Goal: Find specific page/section: Find specific page/section

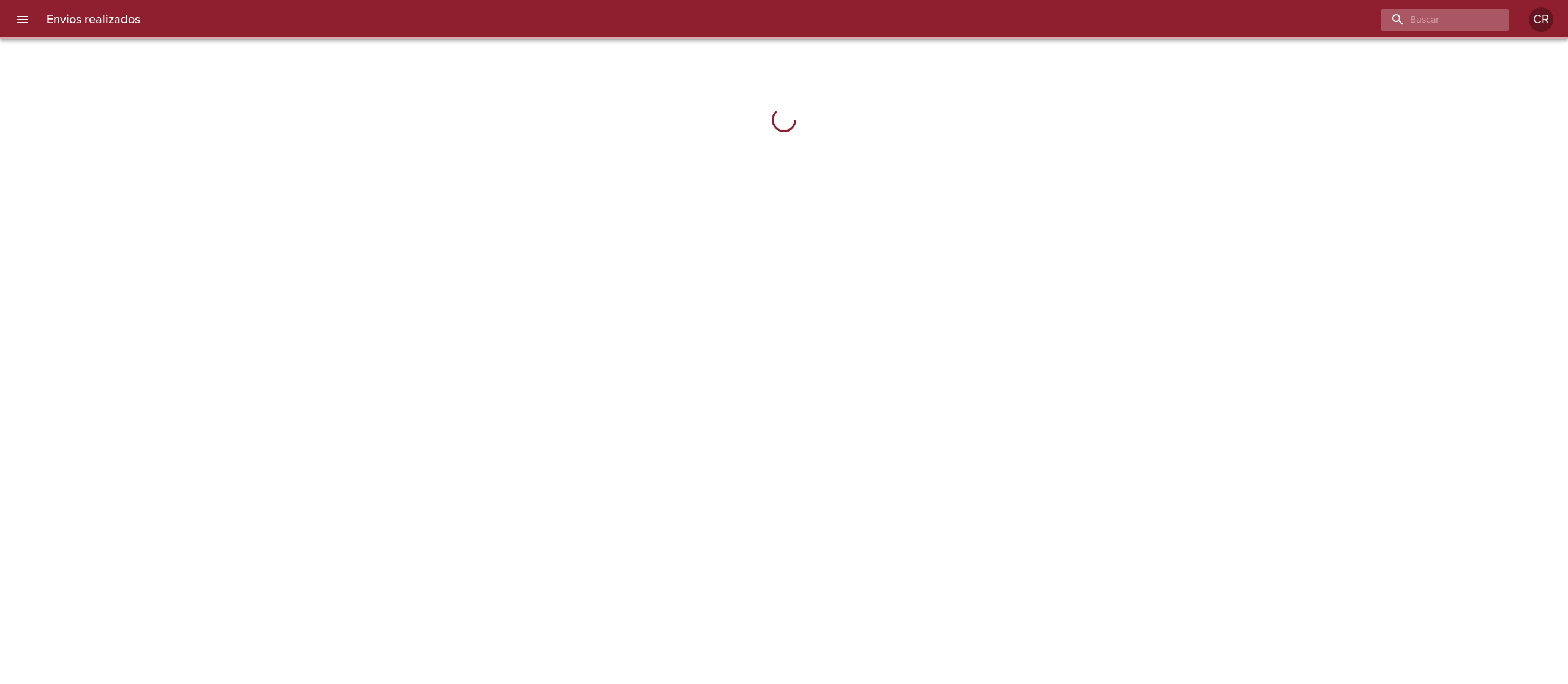
click at [1497, 21] on div at bounding box center [1445, 20] width 129 height 22
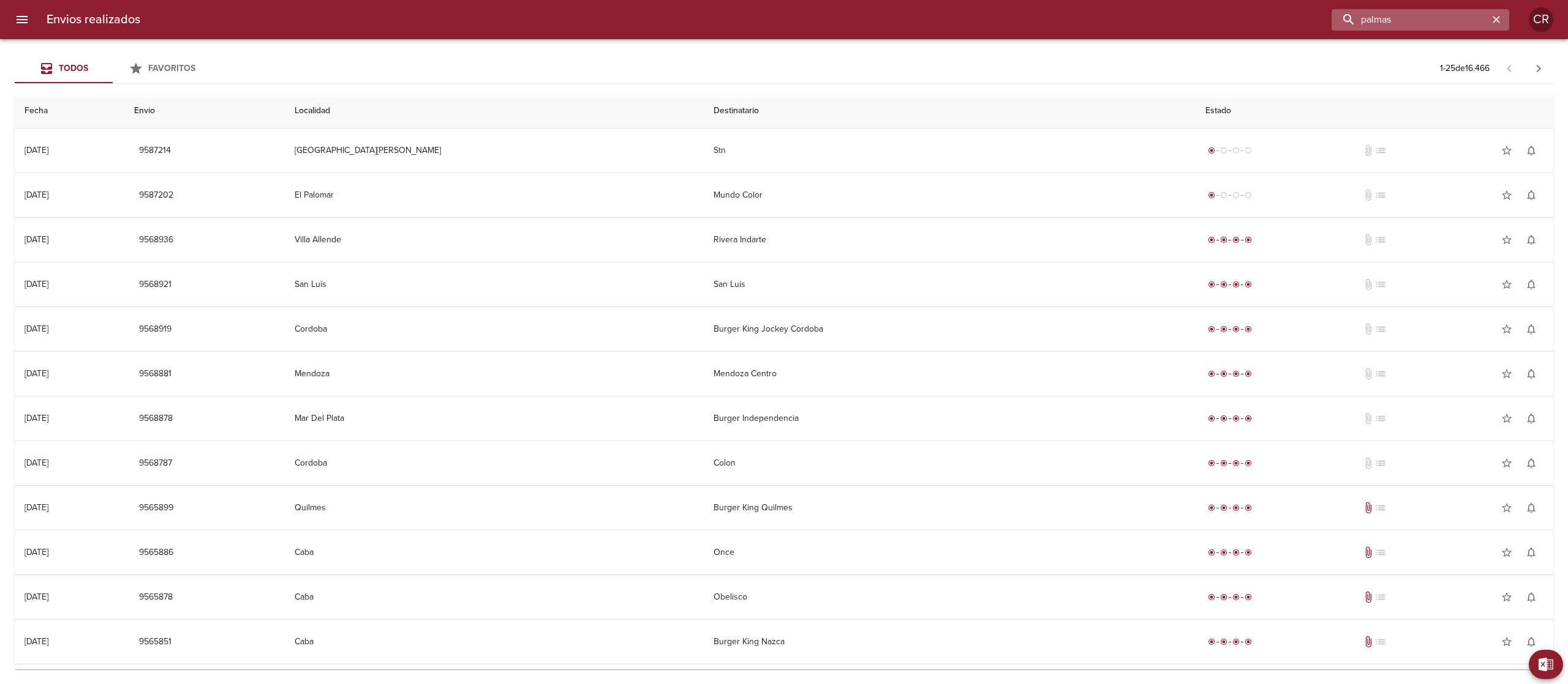
type input "palmas"
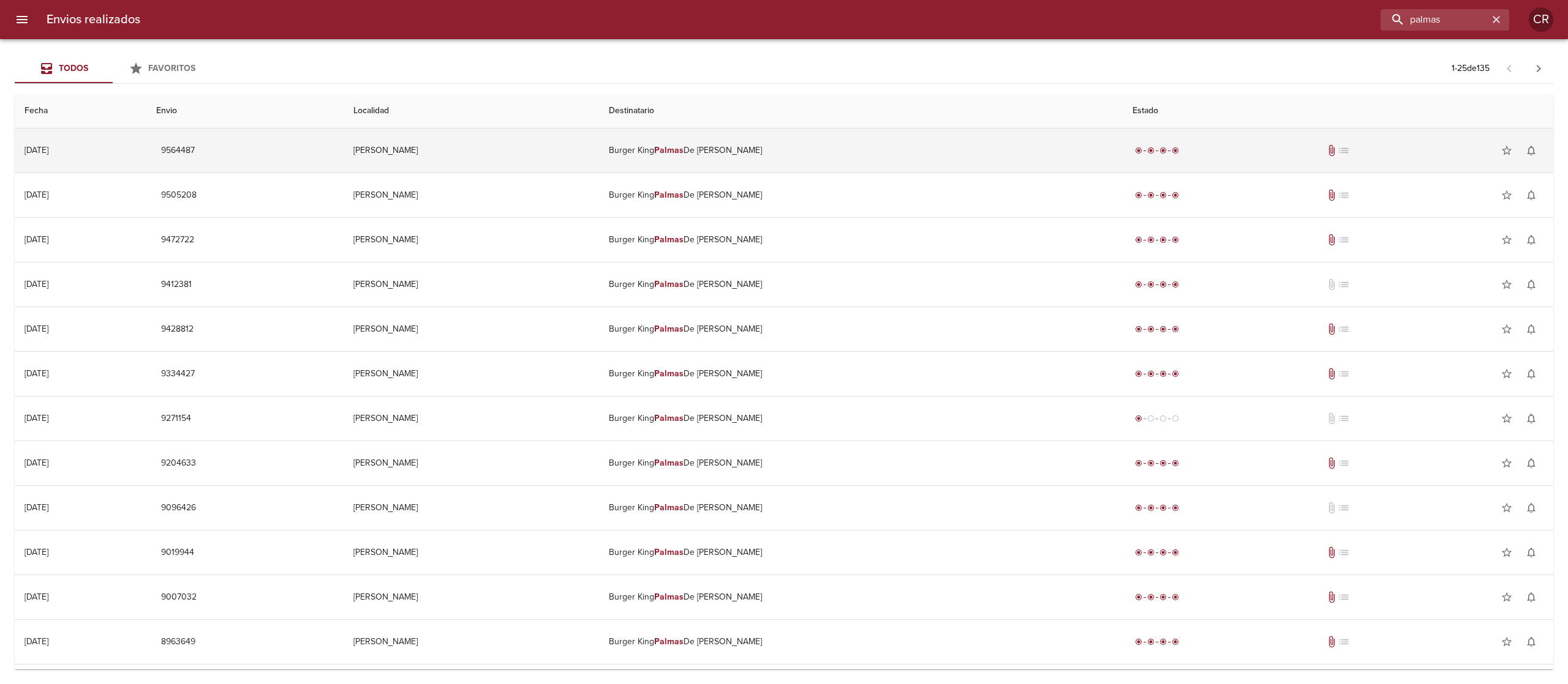
click at [724, 157] on td "Burger King Palmas De Pilar" at bounding box center [860, 150] width 523 height 44
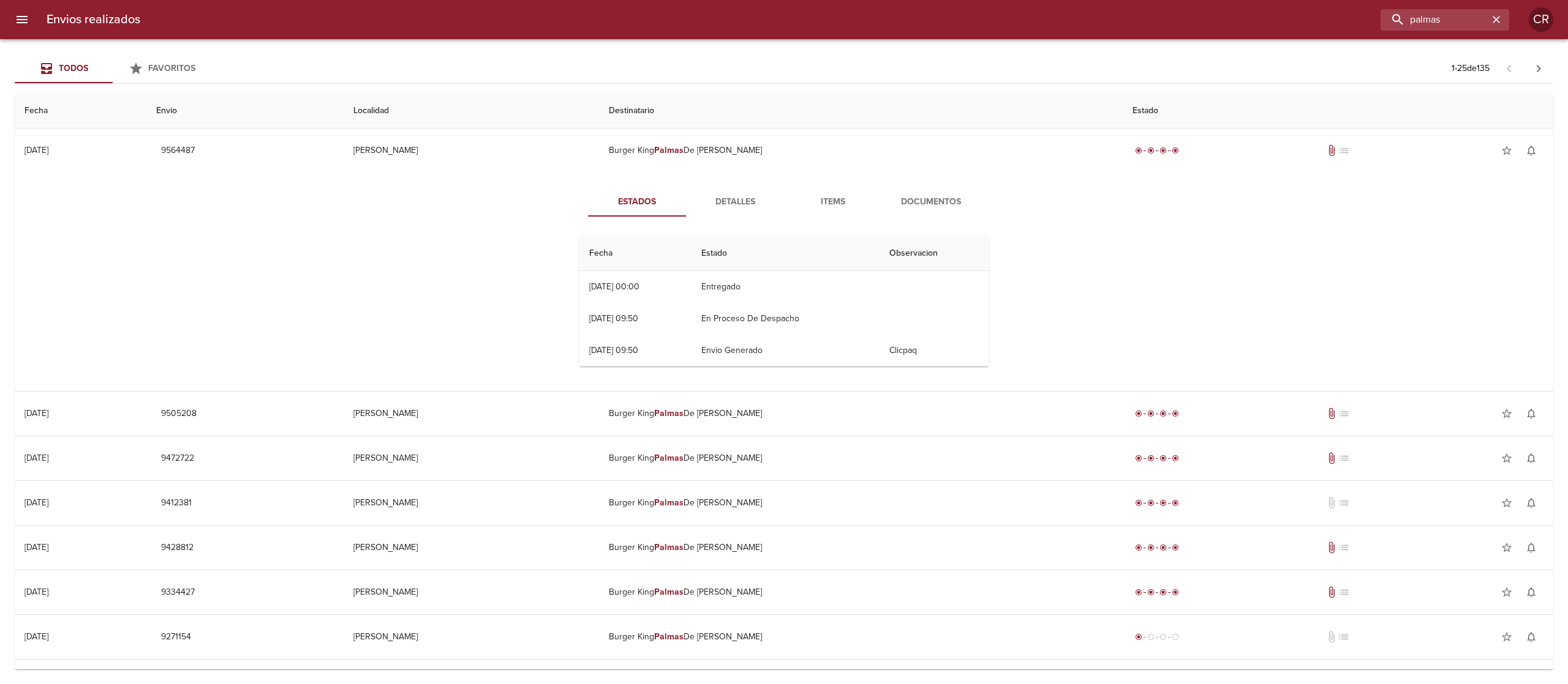
click at [721, 203] on span "Detalles" at bounding box center [735, 202] width 83 height 15
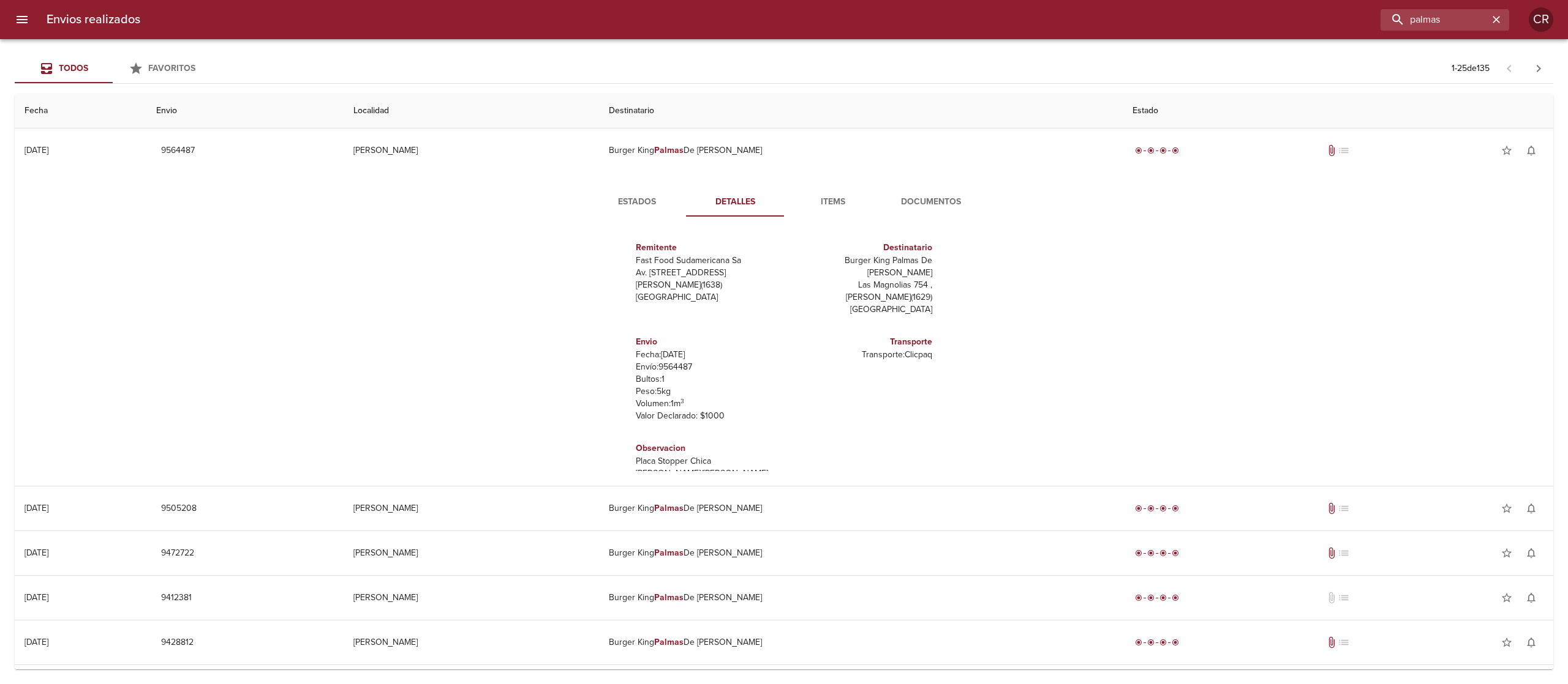
click at [910, 197] on span "Documentos" at bounding box center [931, 202] width 83 height 15
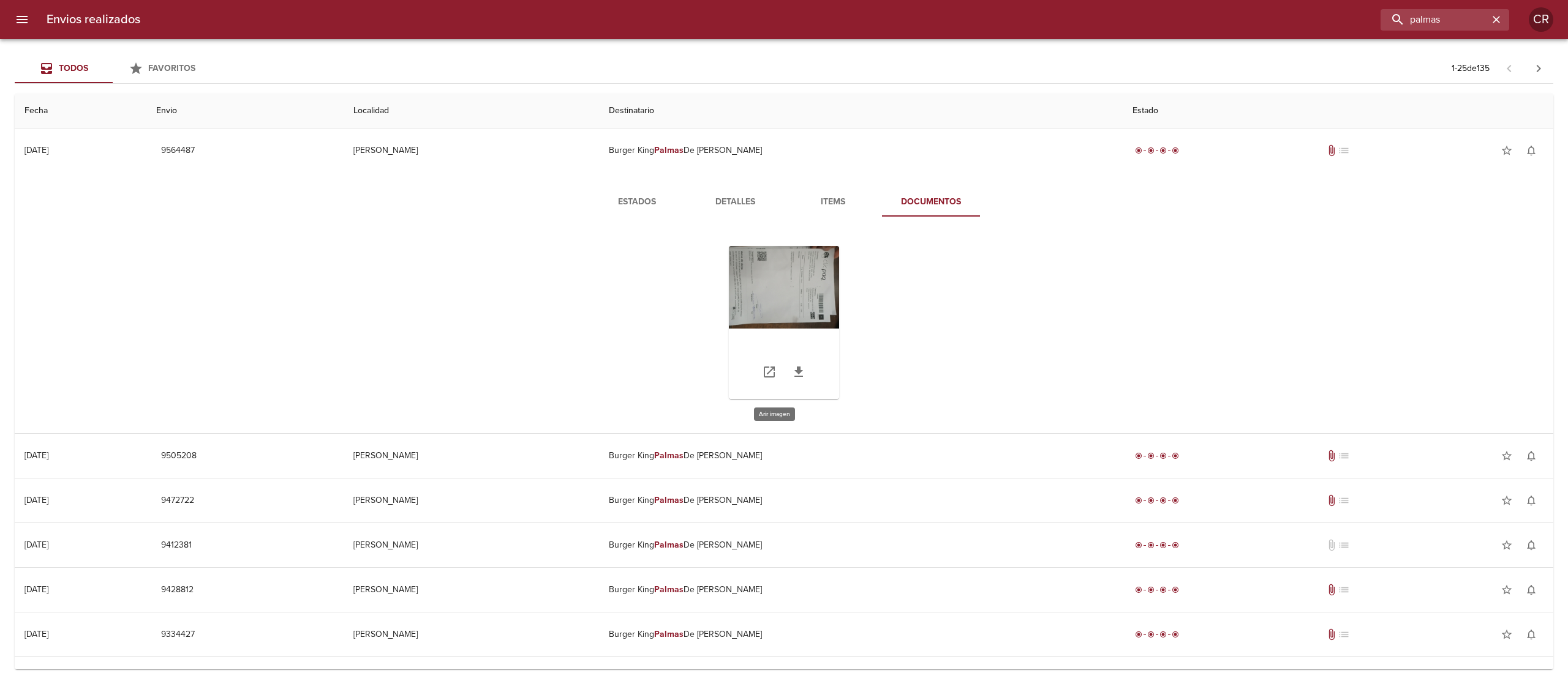
click at [765, 285] on div "Tabla de envíos del cliente" at bounding box center [784, 322] width 110 height 153
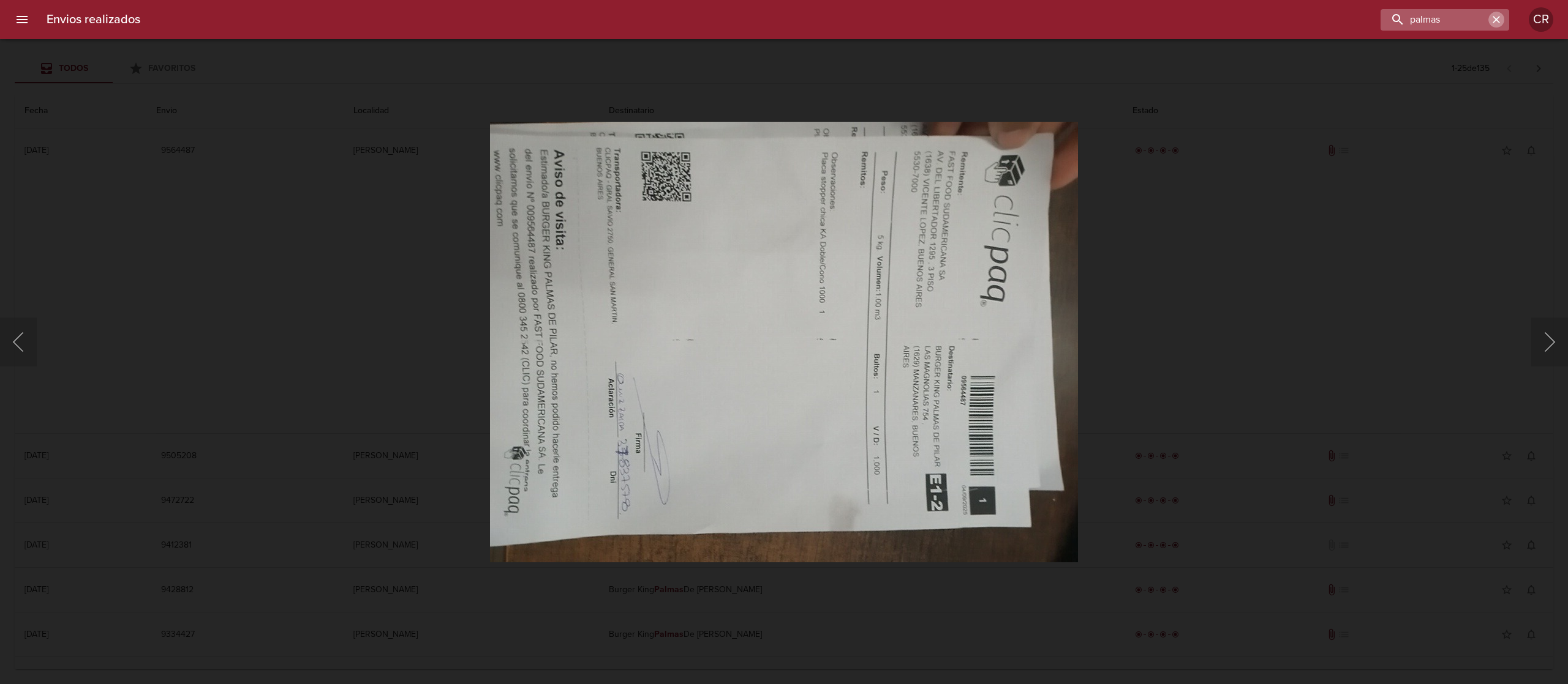
click at [1497, 17] on icon "button" at bounding box center [1496, 19] width 12 height 12
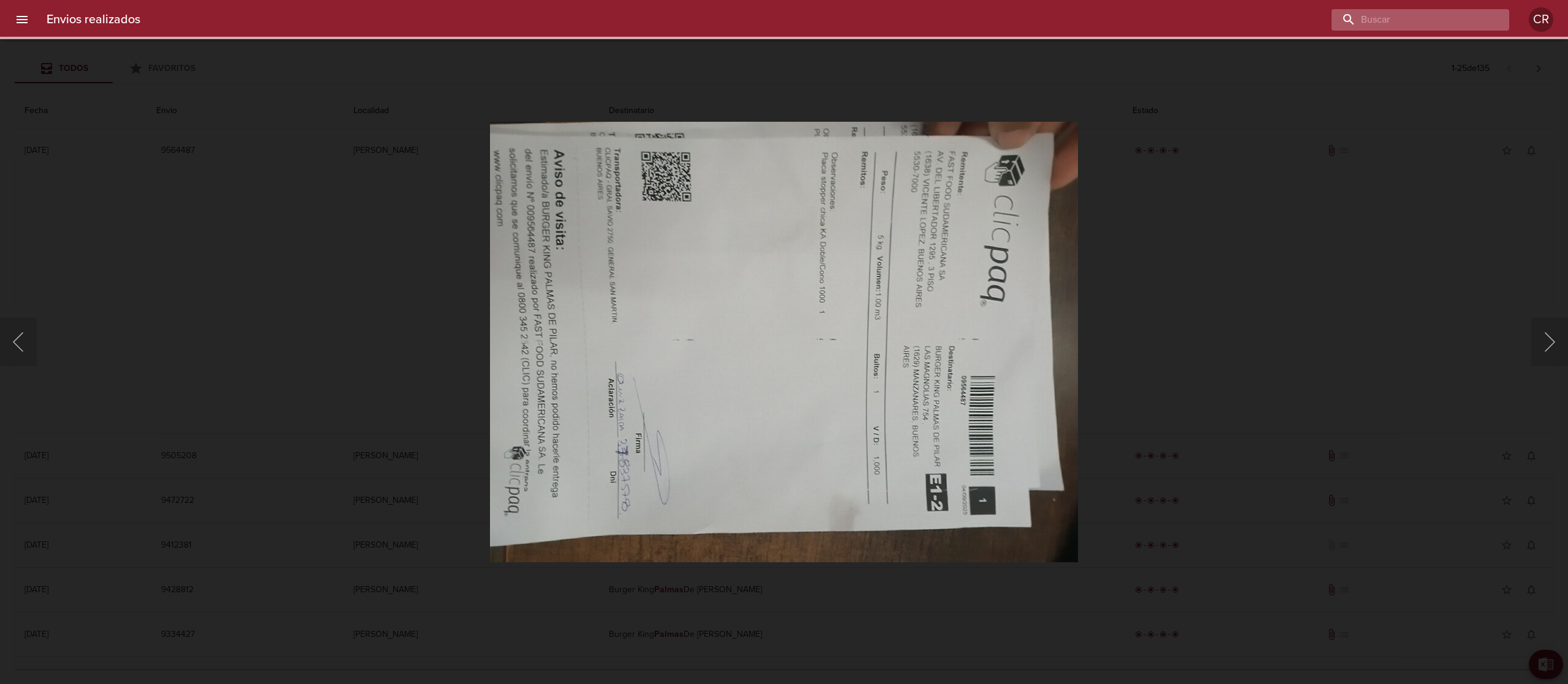
click at [1476, 19] on input "buscar" at bounding box center [1410, 20] width 157 height 22
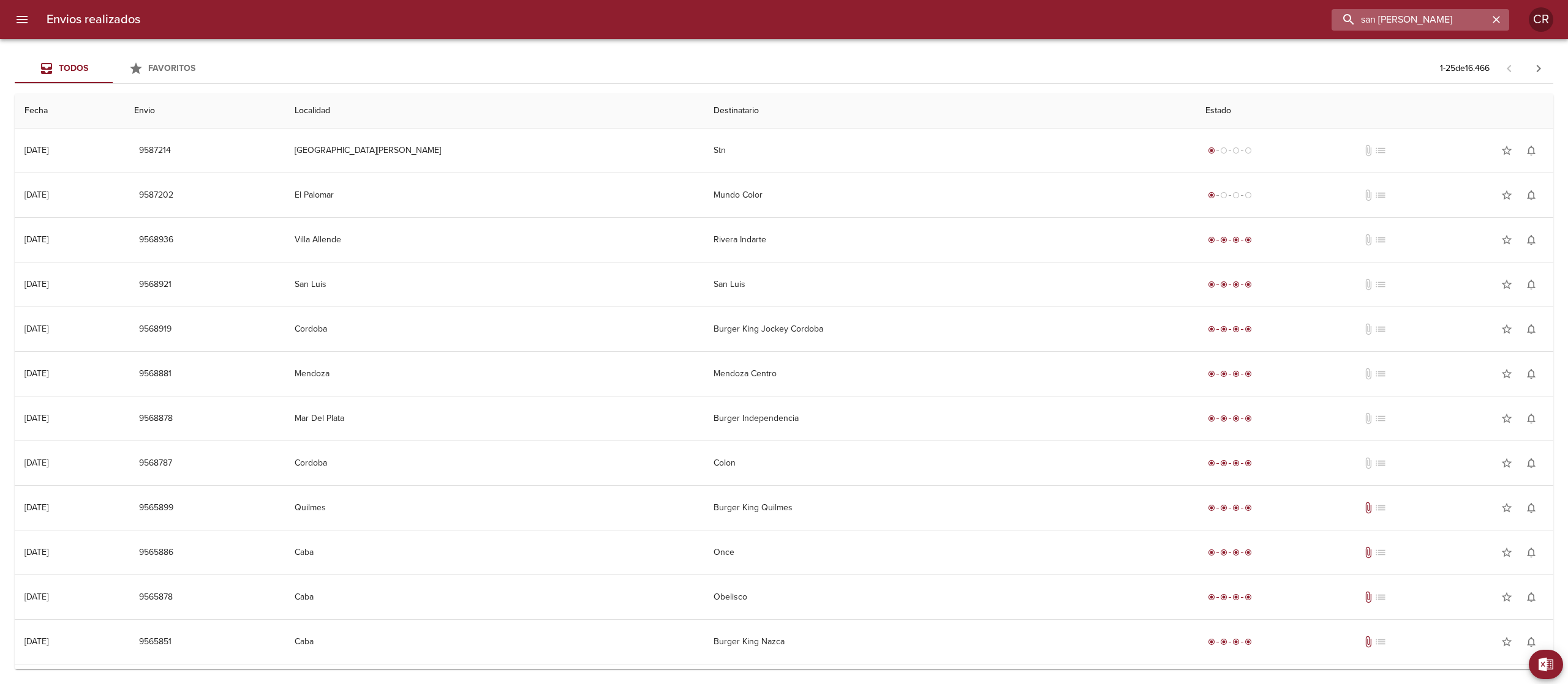
type input "san isidro"
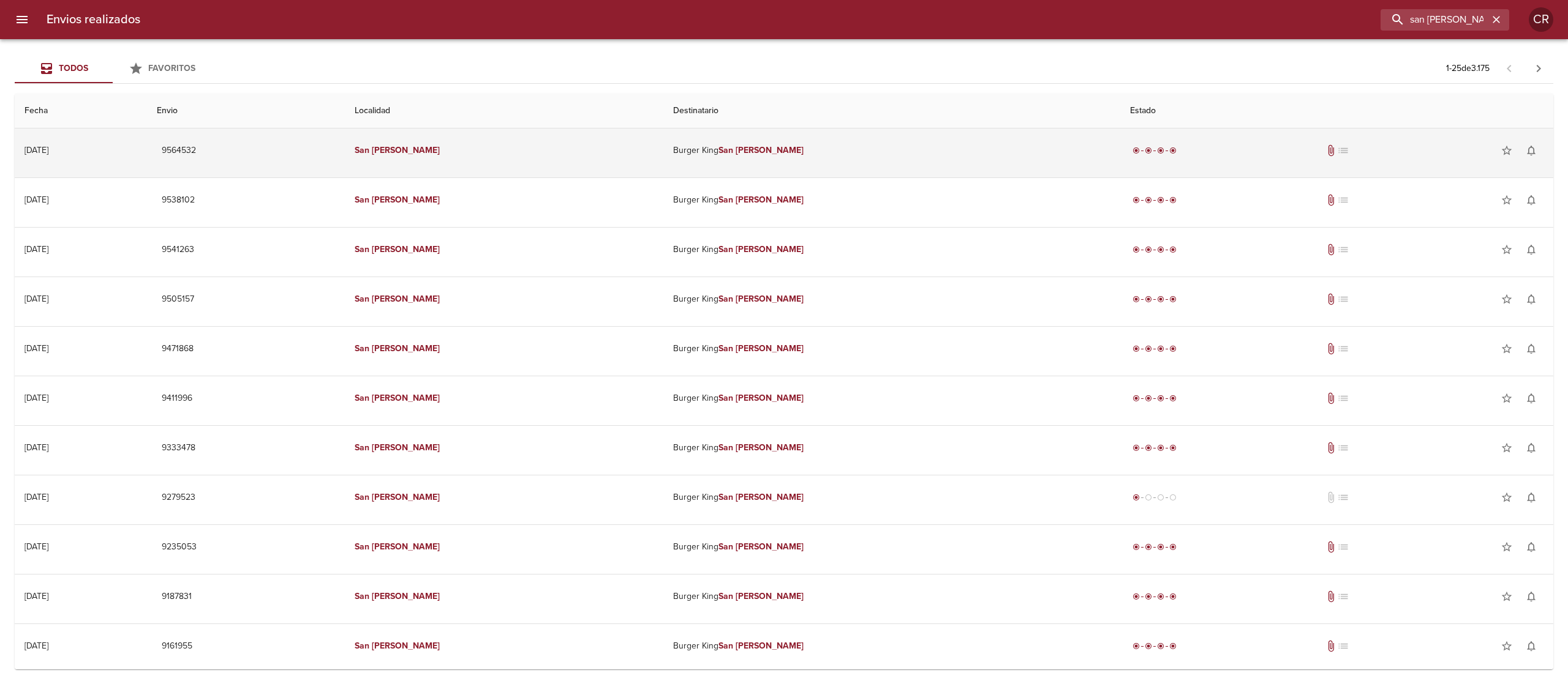
click at [776, 158] on td "Burger King San Isidro" at bounding box center [892, 150] width 457 height 44
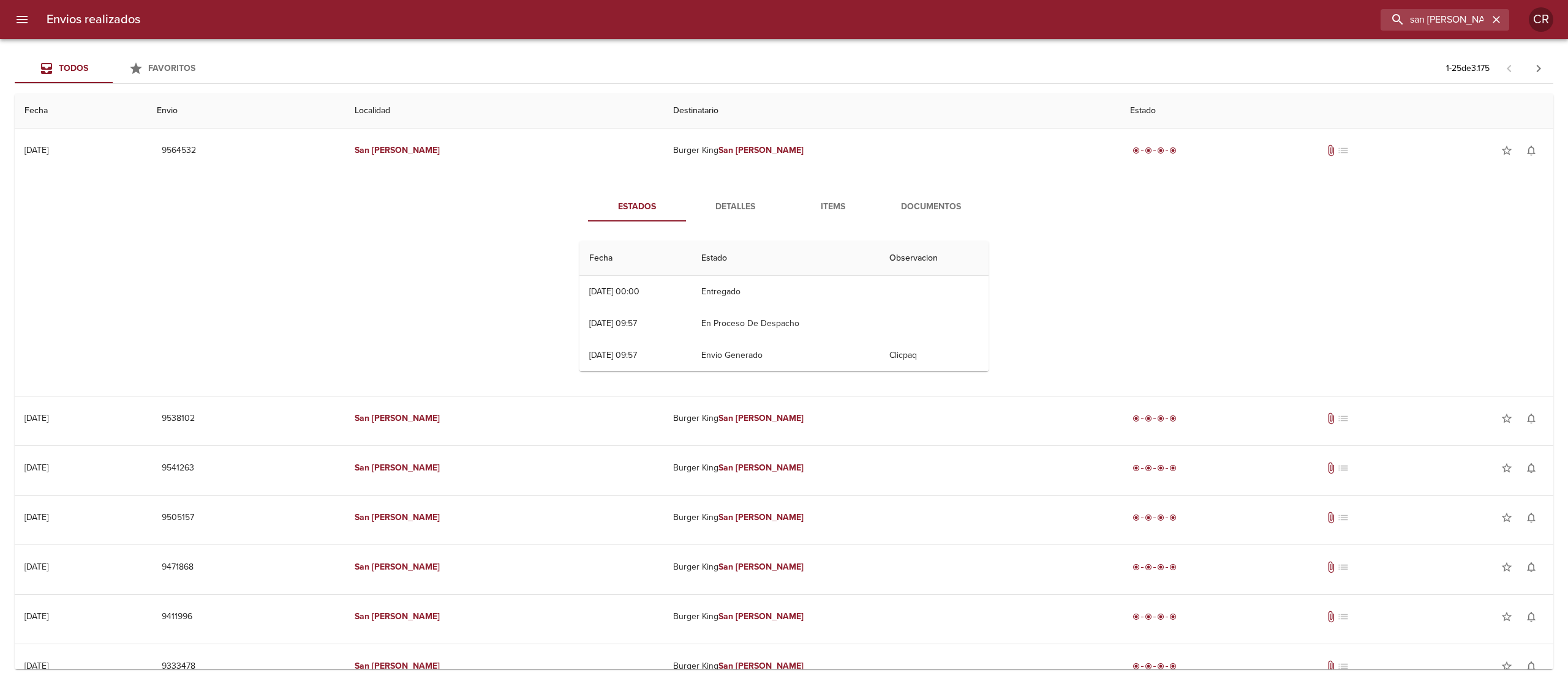
click at [704, 209] on span "Detalles" at bounding box center [735, 207] width 83 height 15
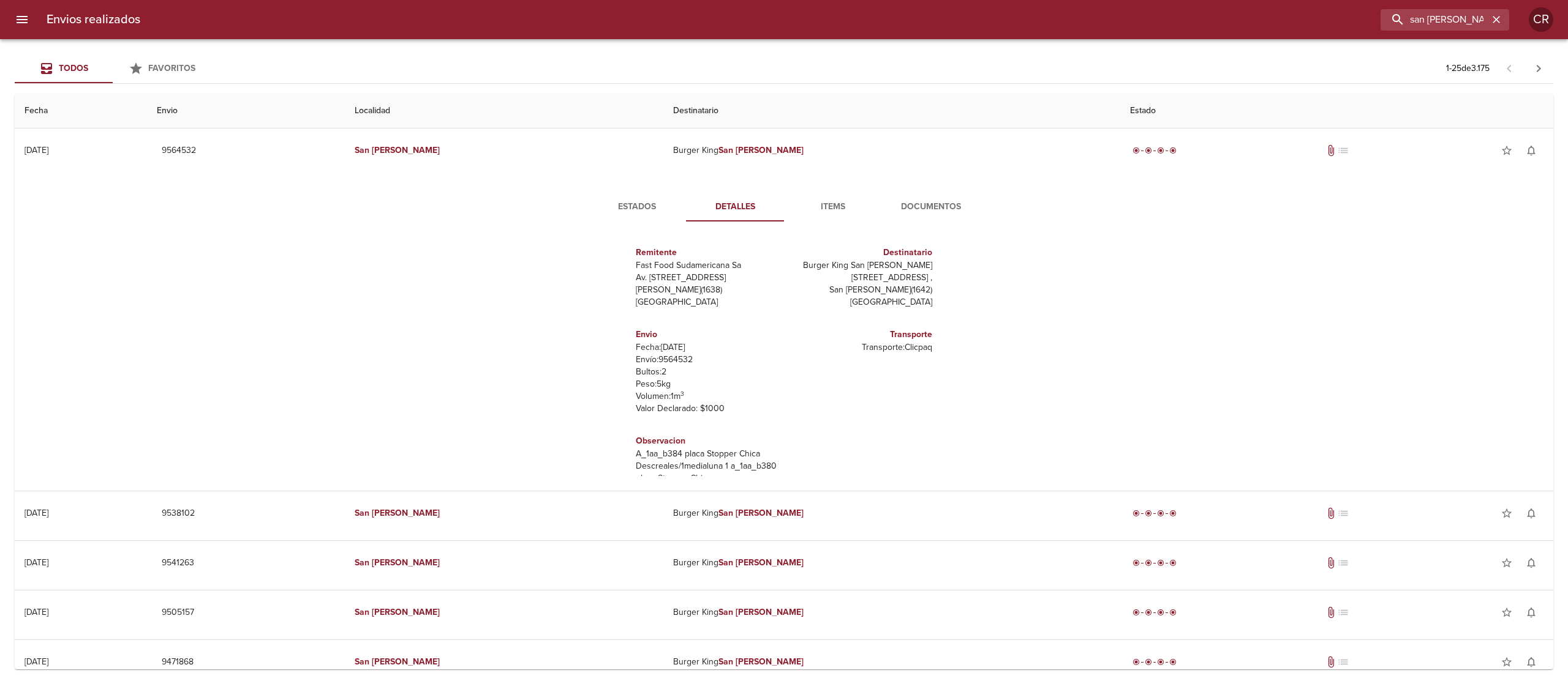
scroll to position [30, 0]
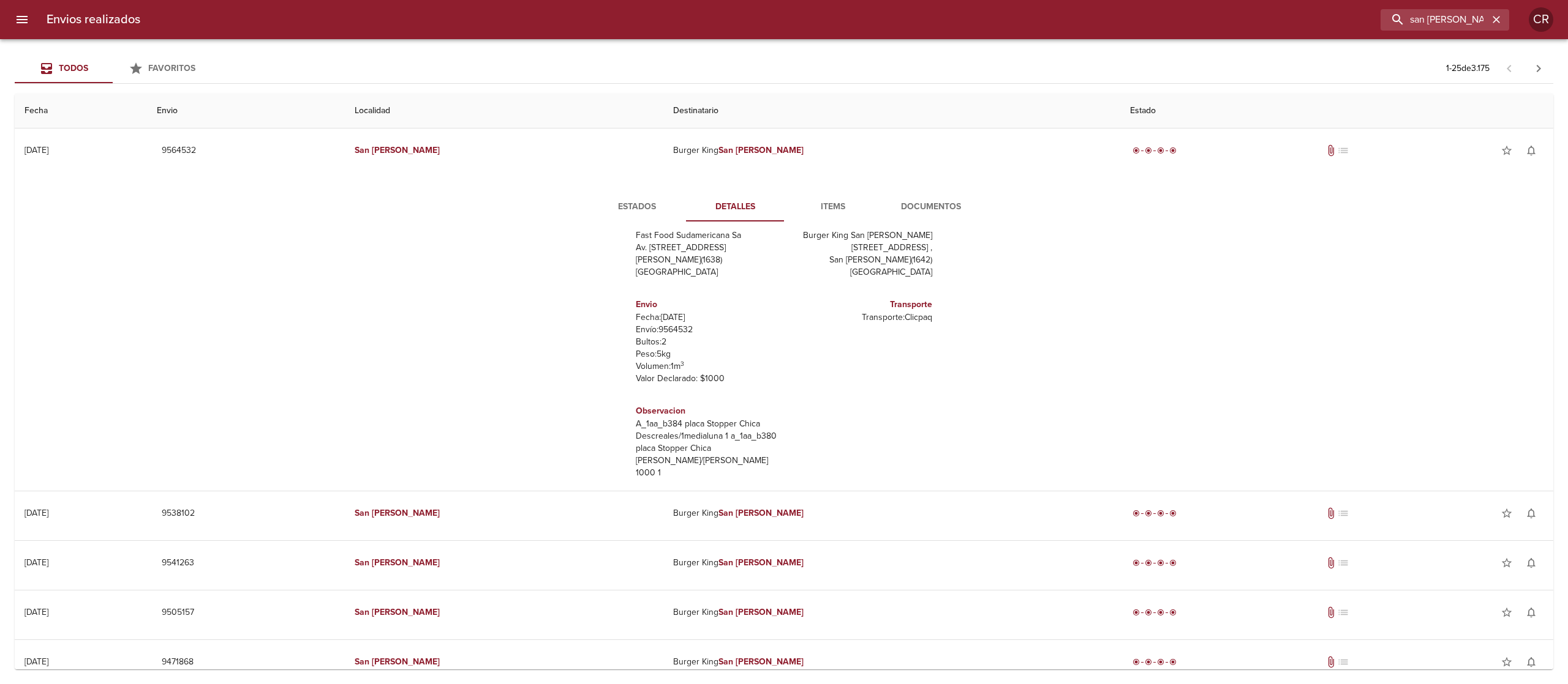
click at [927, 198] on button "Documentos" at bounding box center [931, 207] width 98 height 29
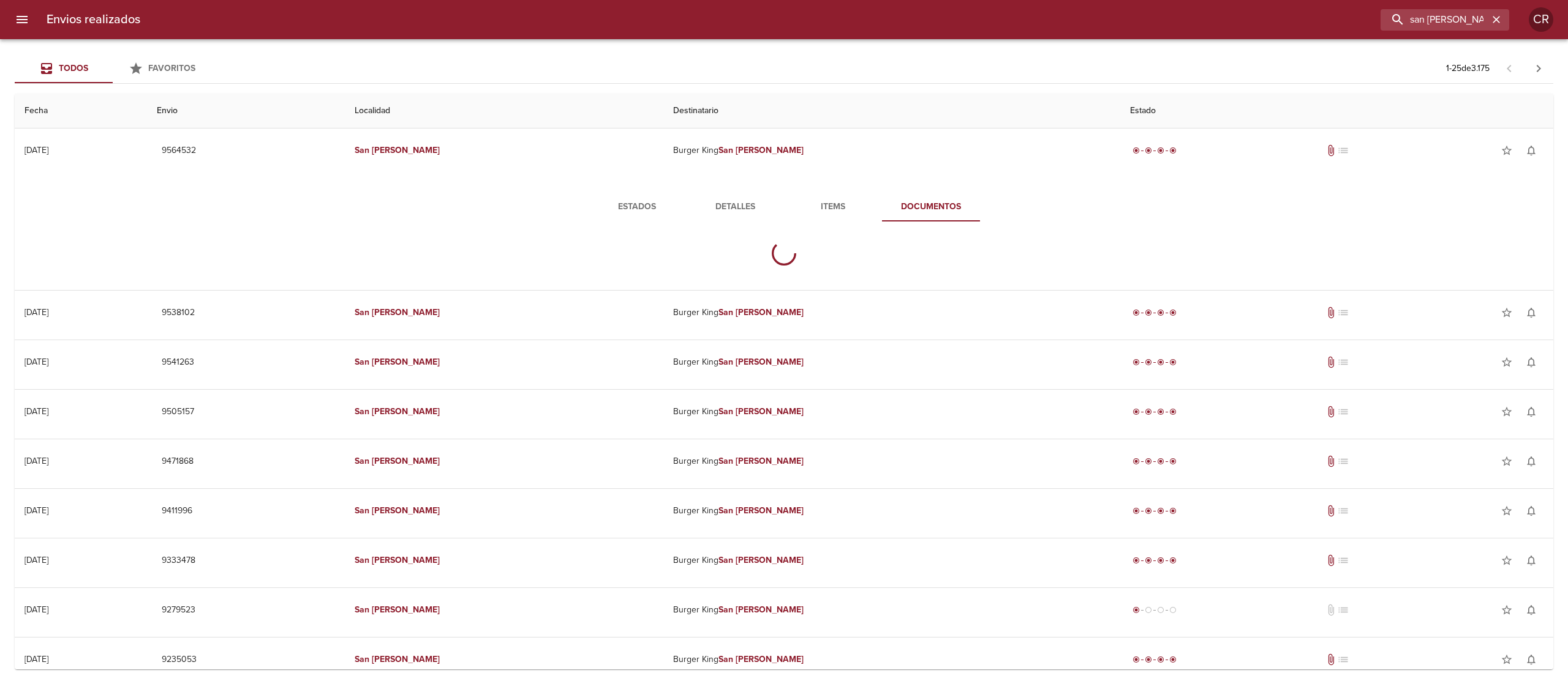
scroll to position [0, 0]
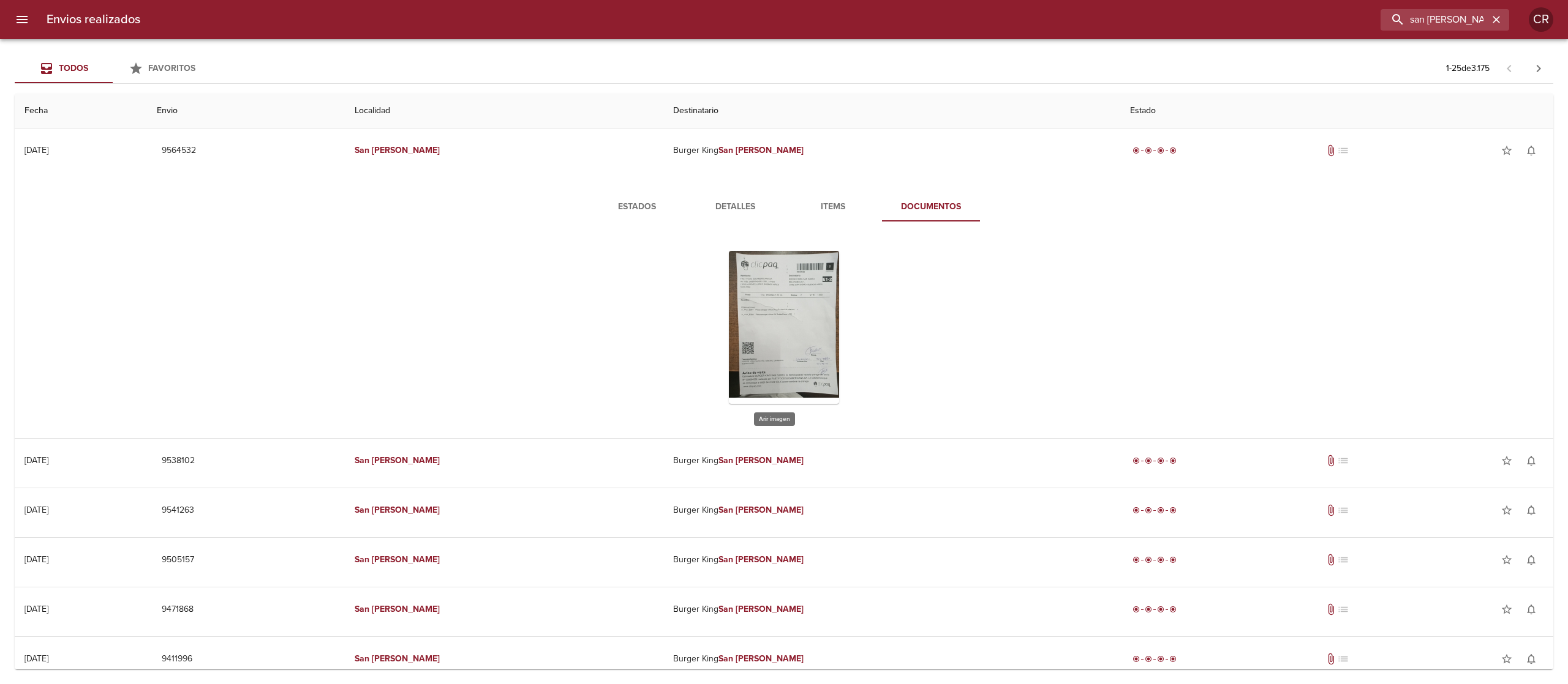
click at [763, 313] on div "Tabla de envíos del cliente" at bounding box center [784, 327] width 110 height 153
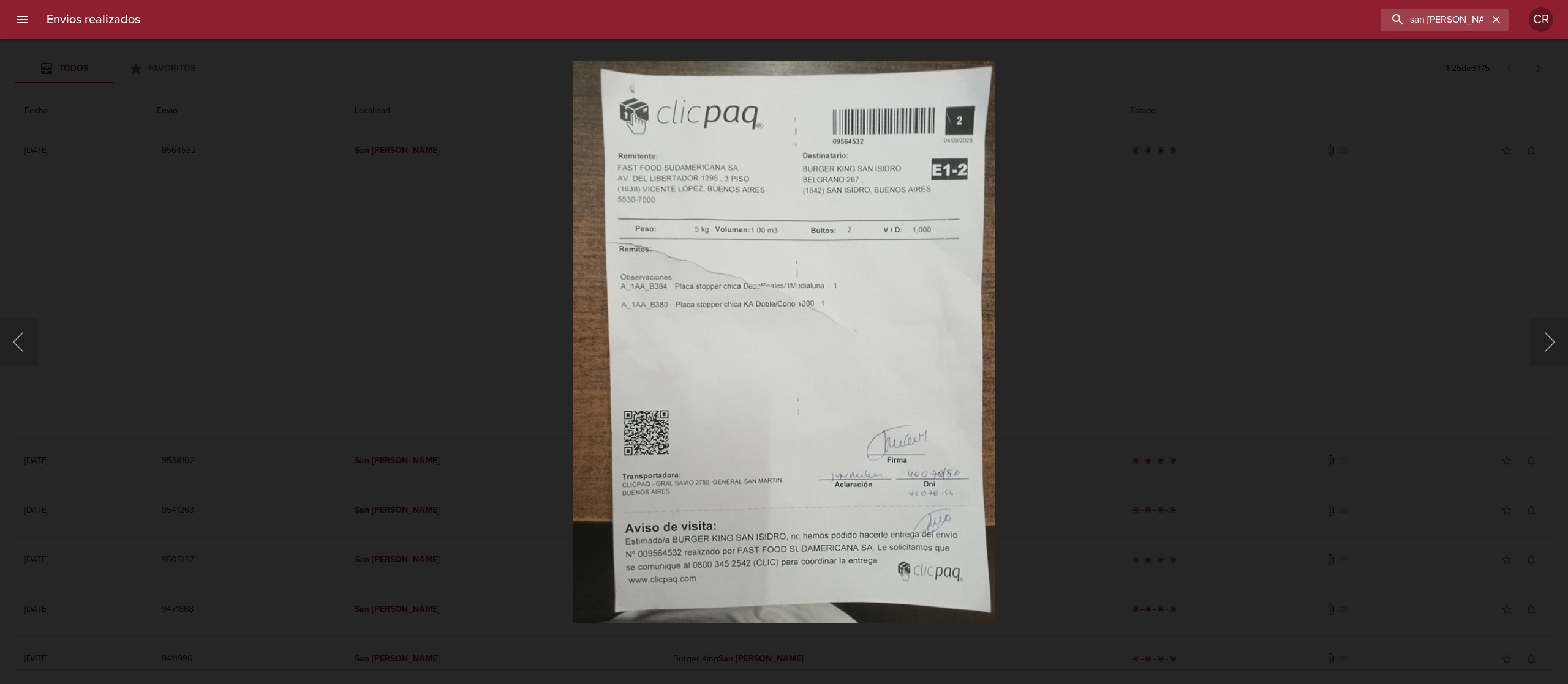
click at [1154, 217] on div "Lightbox" at bounding box center [784, 342] width 1568 height 684
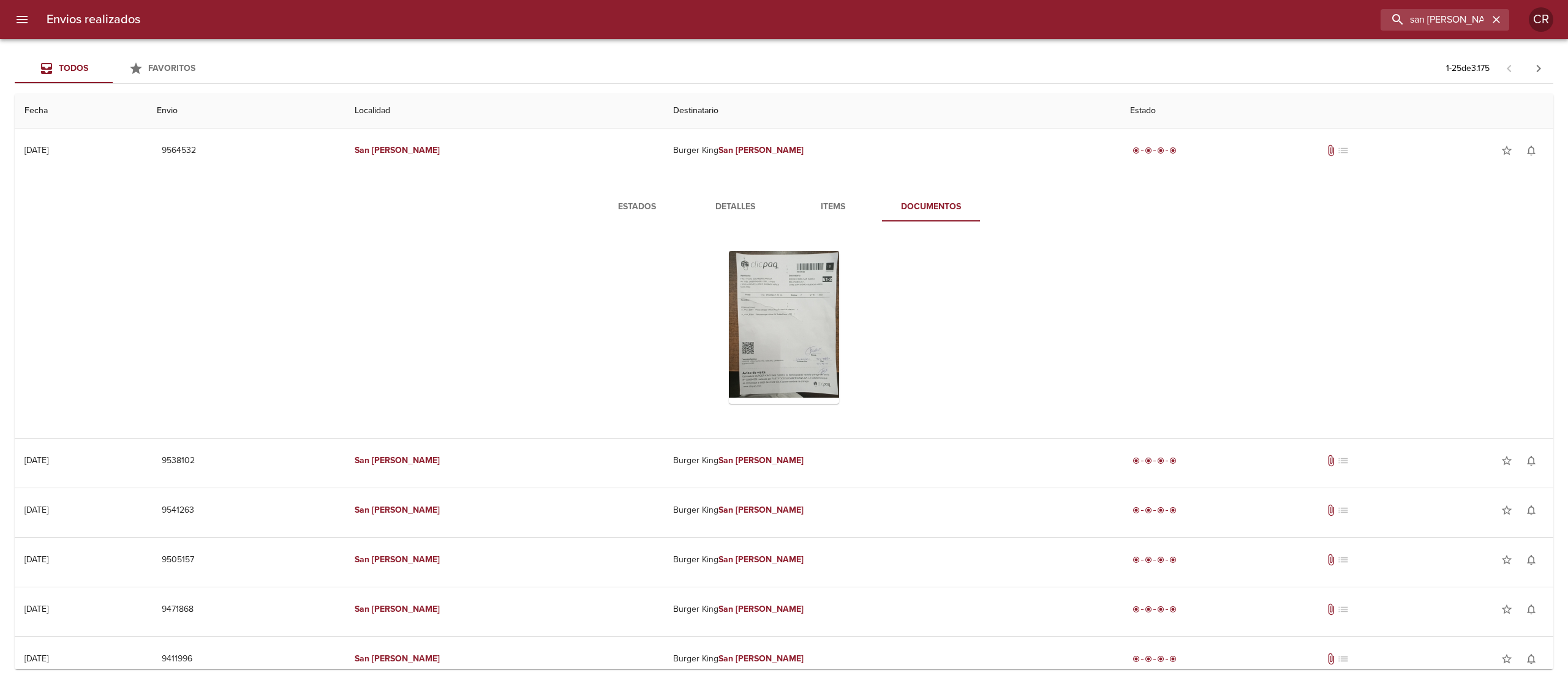
click at [626, 193] on button "Estados" at bounding box center [637, 207] width 98 height 29
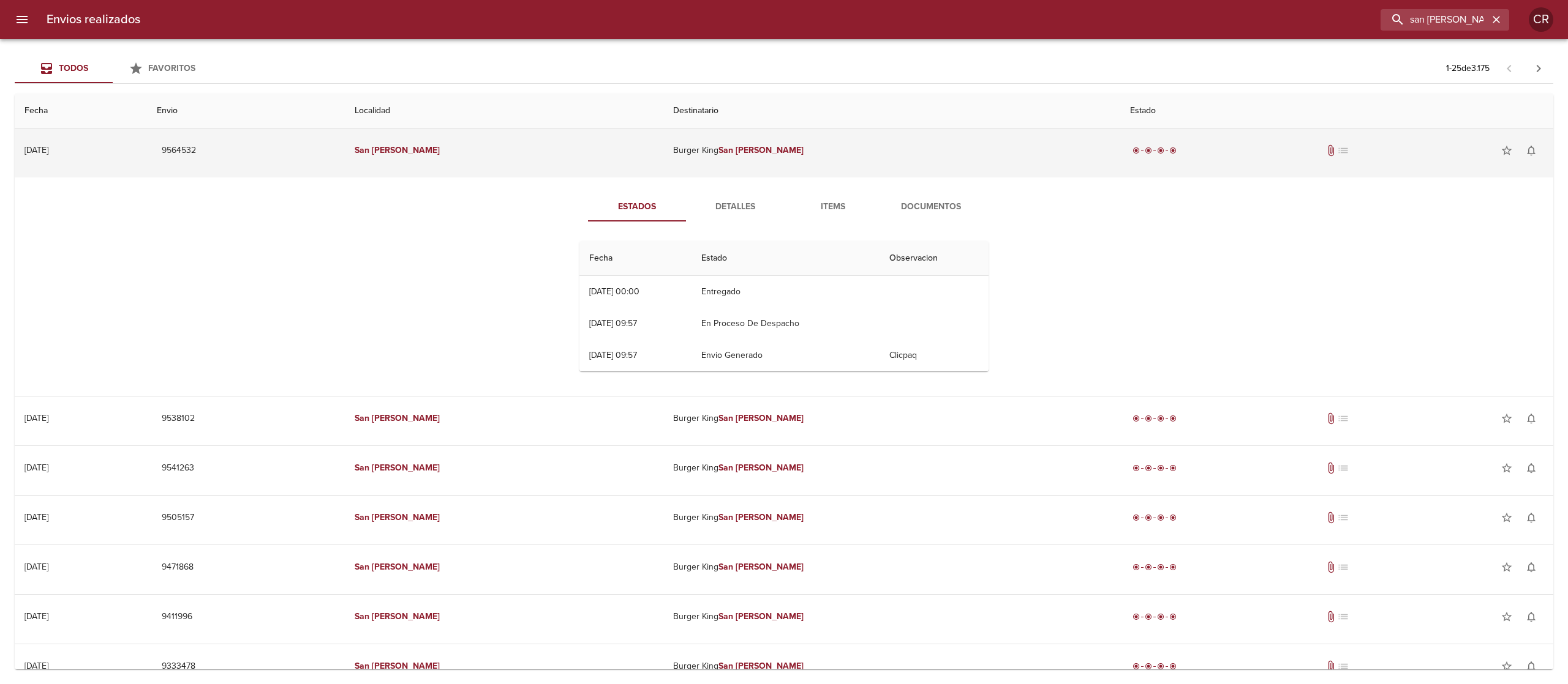
click at [984, 148] on td "Burger King San Isidro" at bounding box center [892, 150] width 457 height 44
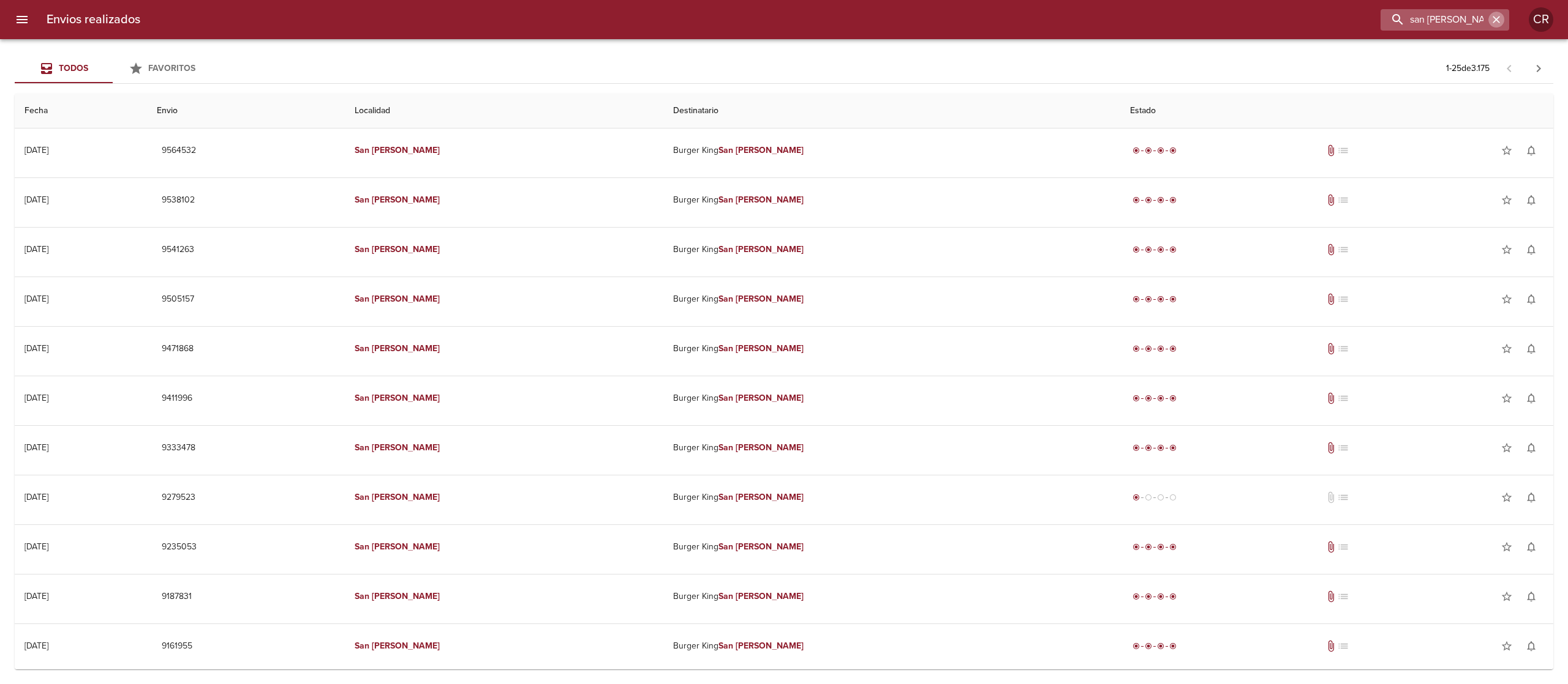
click at [1498, 16] on icon "button" at bounding box center [1496, 20] width 8 height 8
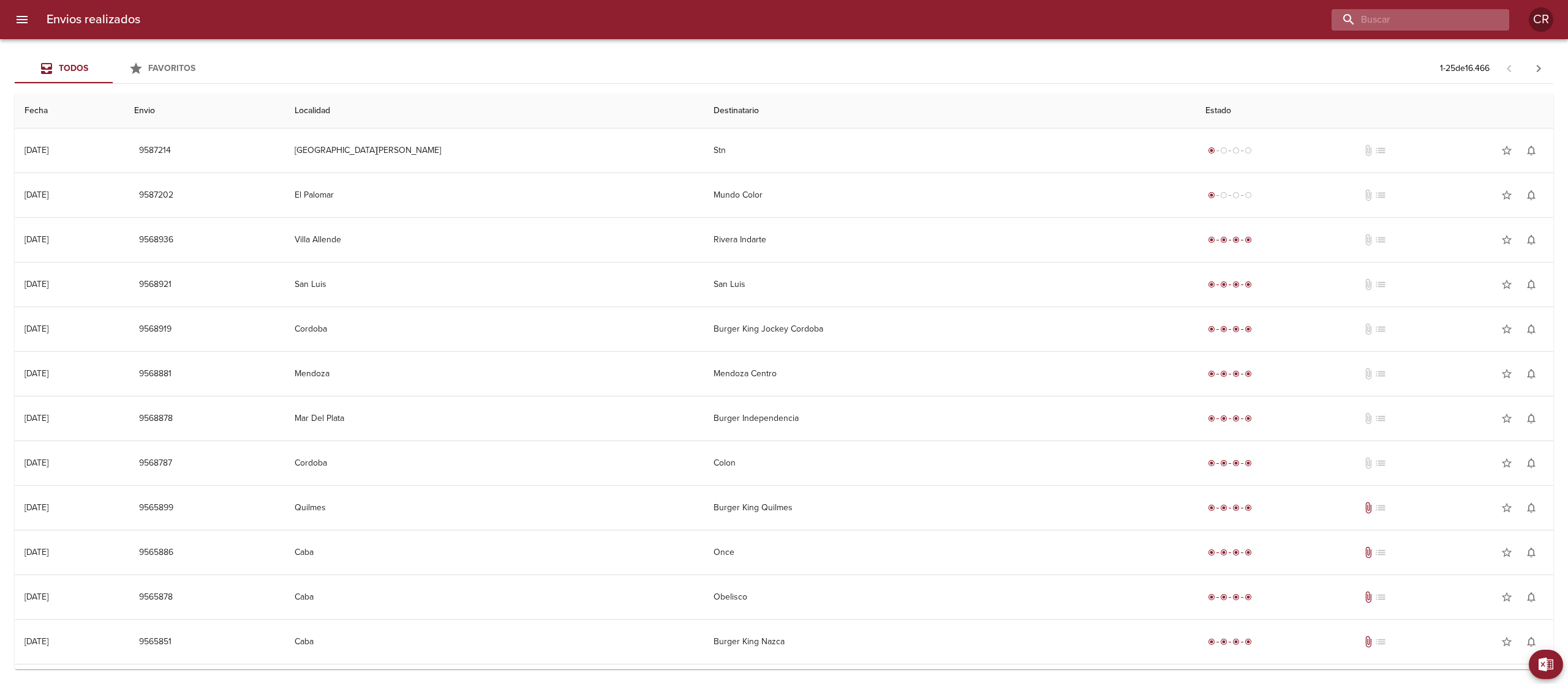
click at [1431, 26] on input "buscar" at bounding box center [1410, 20] width 157 height 22
click at [1416, 17] on input "buscar" at bounding box center [1410, 20] width 157 height 22
type input "alvarez"
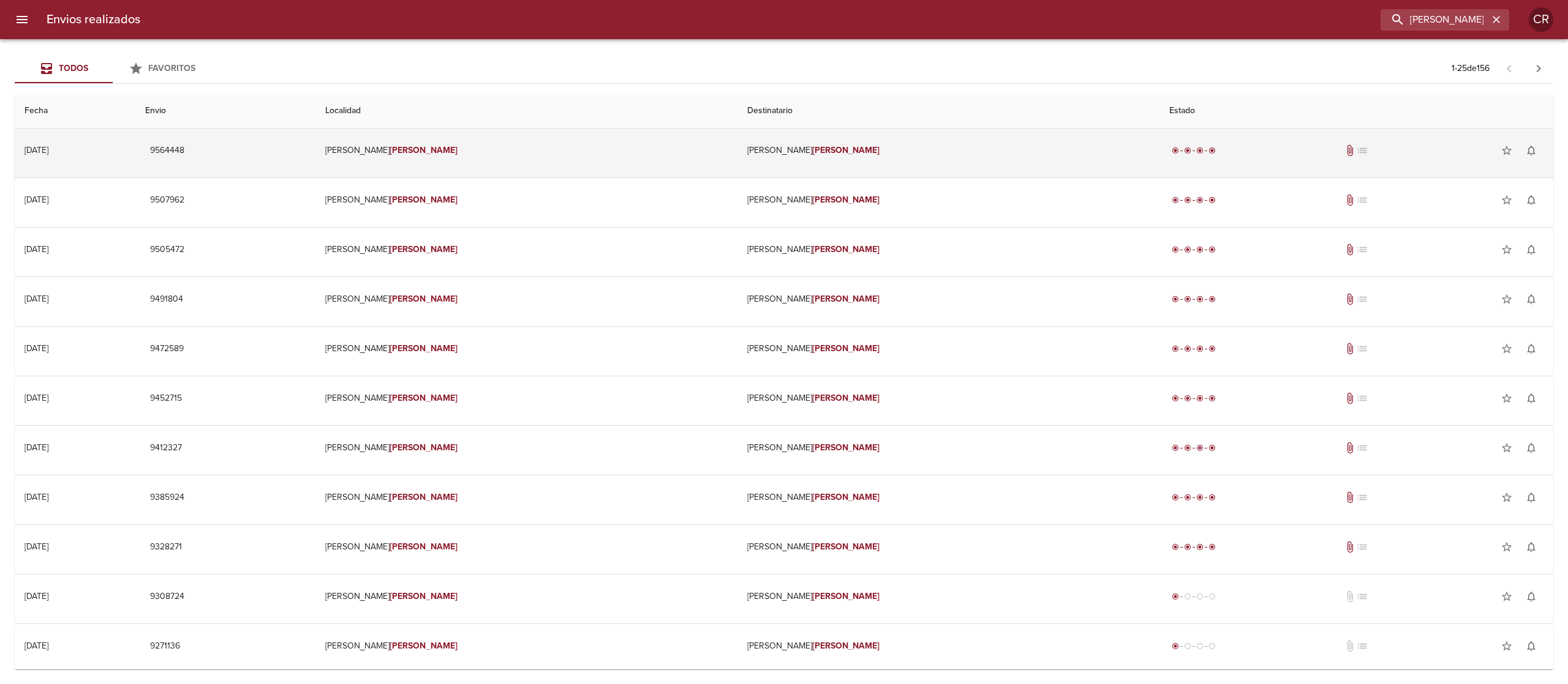
click at [930, 148] on td "Francisco Alvarez" at bounding box center [948, 150] width 422 height 44
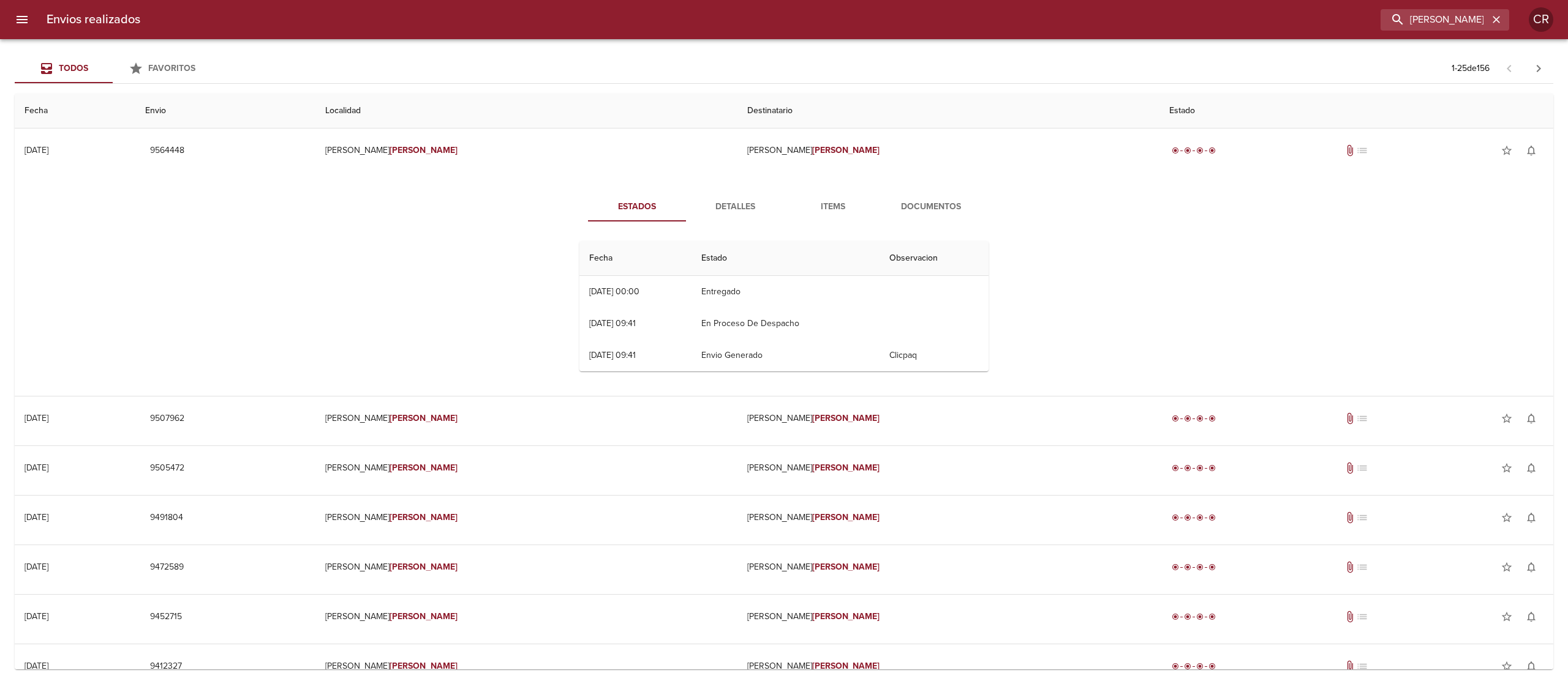
click at [901, 207] on span "Documentos" at bounding box center [931, 207] width 83 height 15
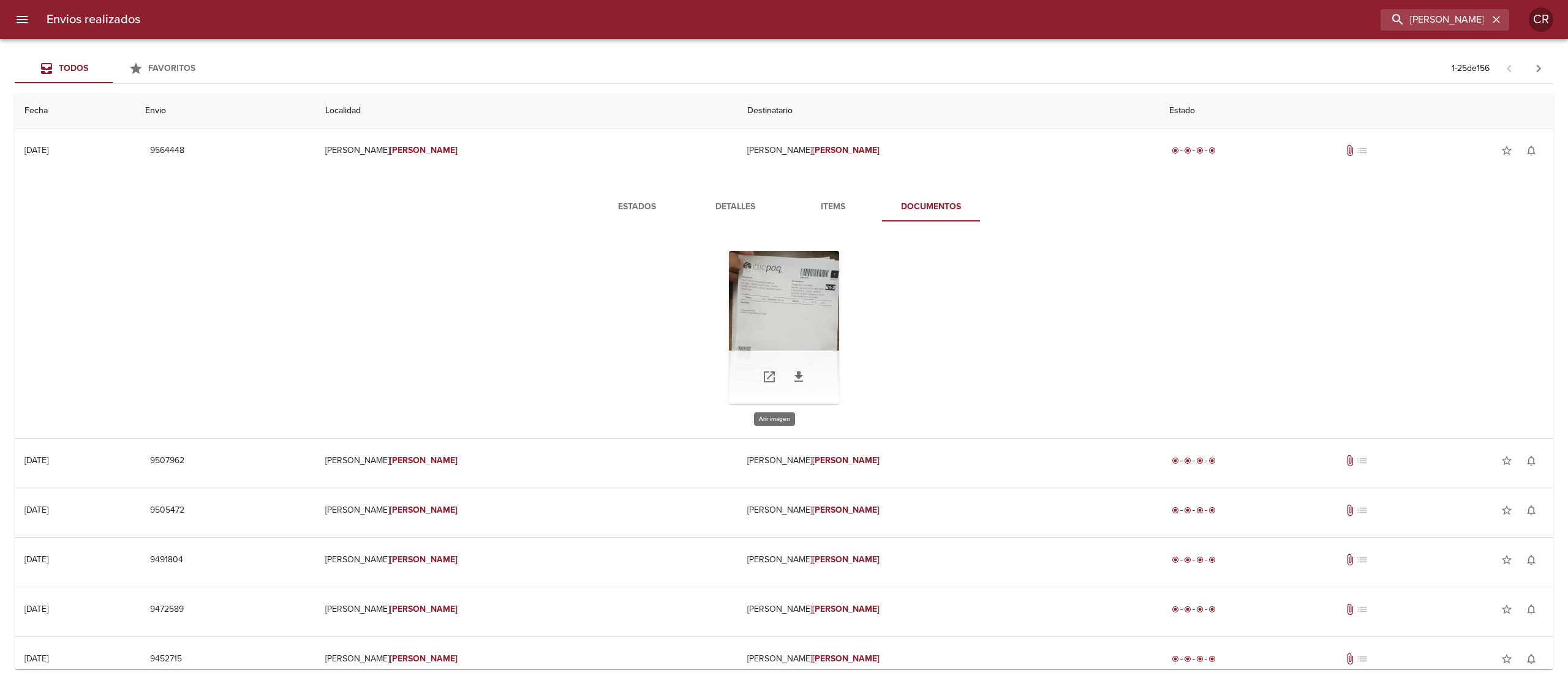
click at [807, 328] on div "Tabla de envíos del cliente" at bounding box center [784, 327] width 110 height 153
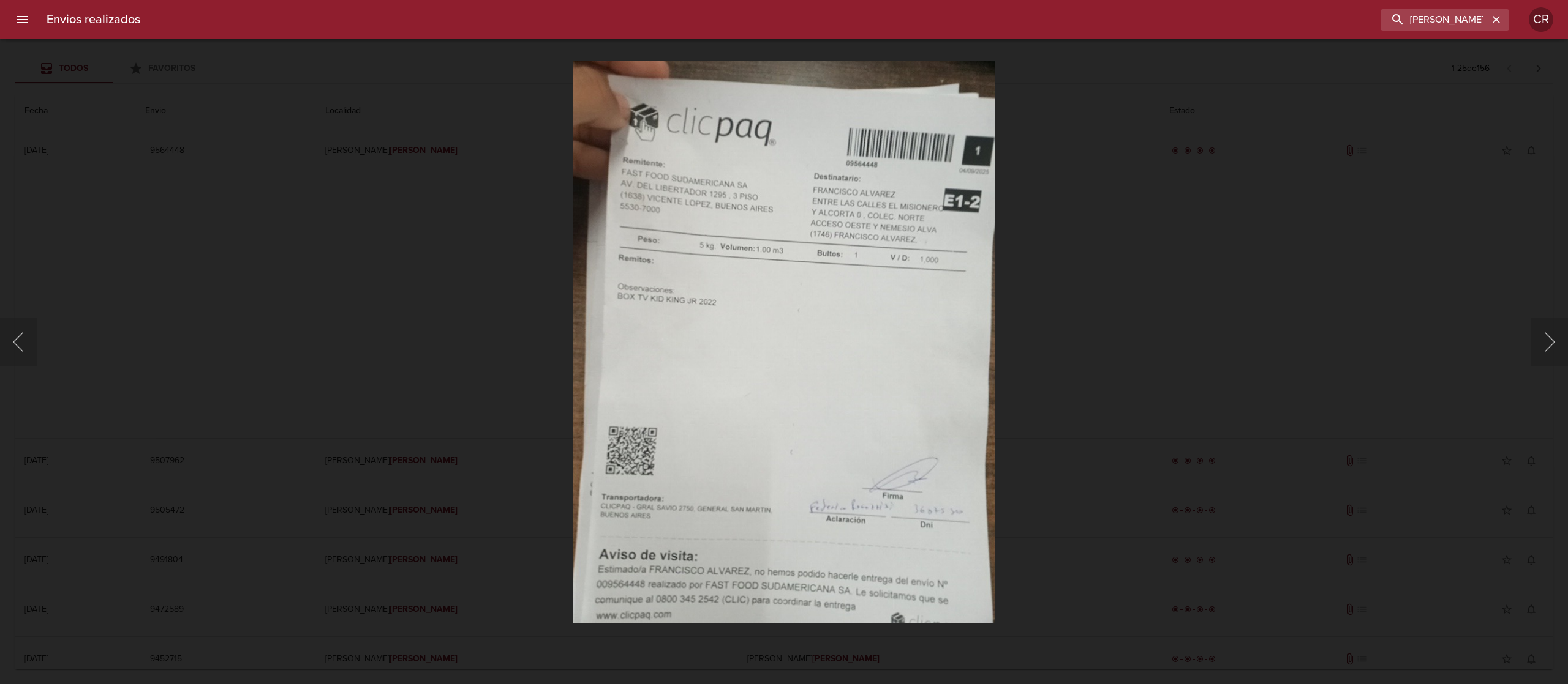
click at [1266, 213] on div "Lightbox" at bounding box center [784, 342] width 1568 height 684
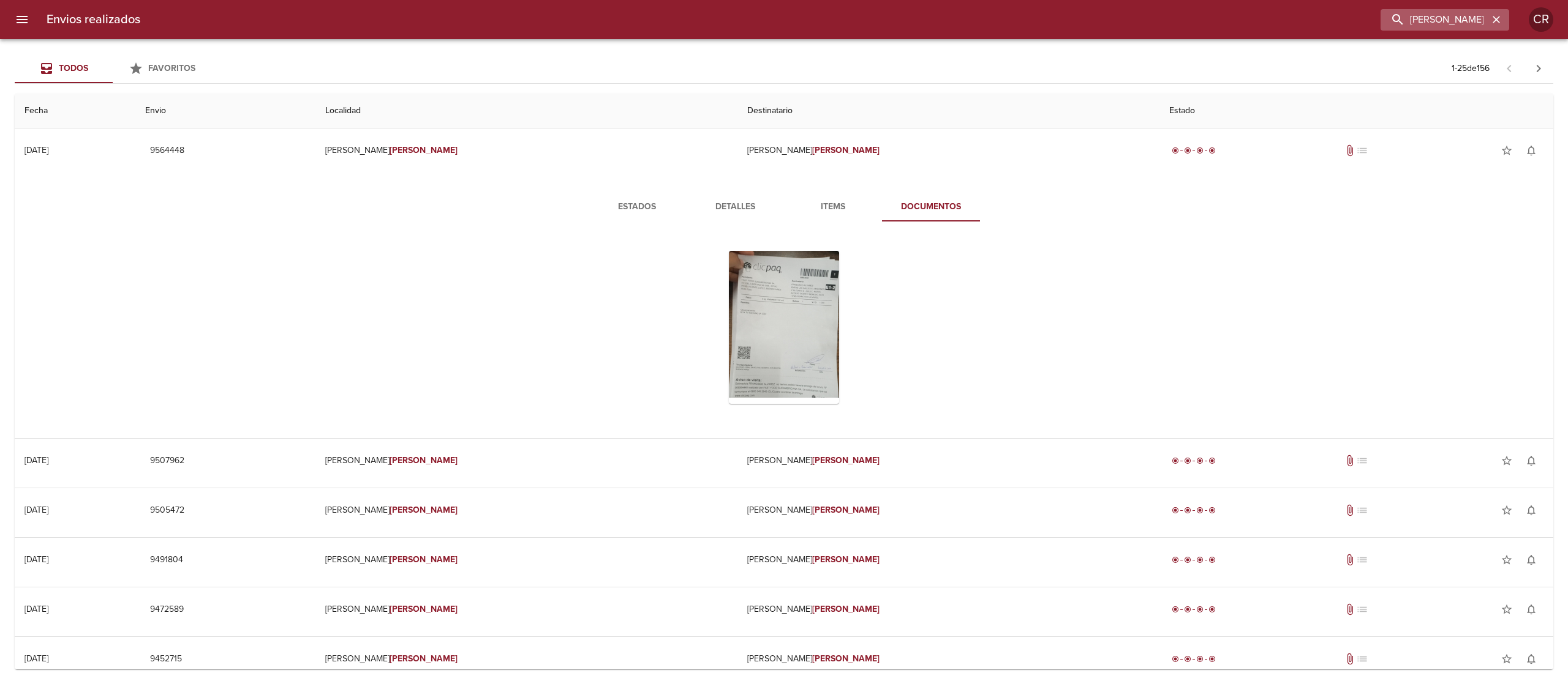
click at [1502, 19] on button "button" at bounding box center [1496, 19] width 16 height 16
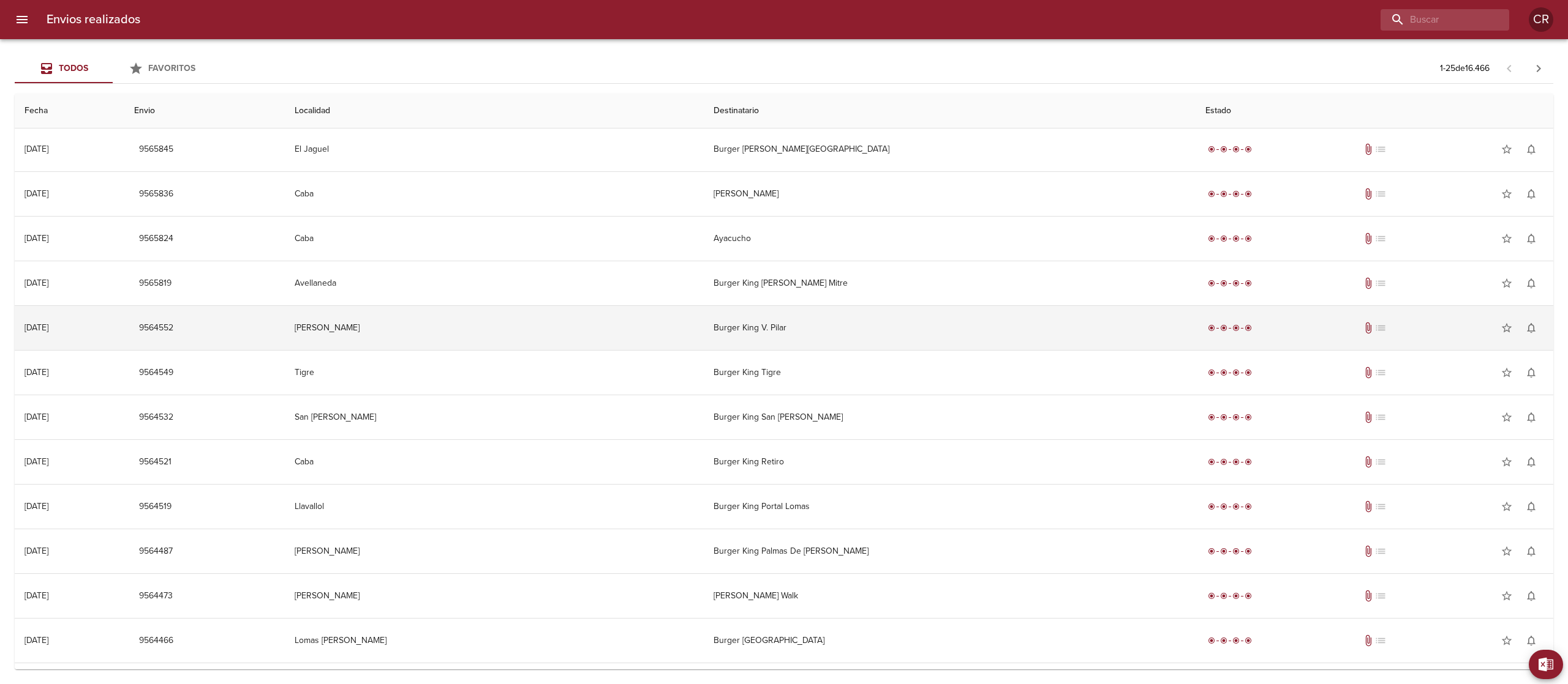
scroll to position [581, 0]
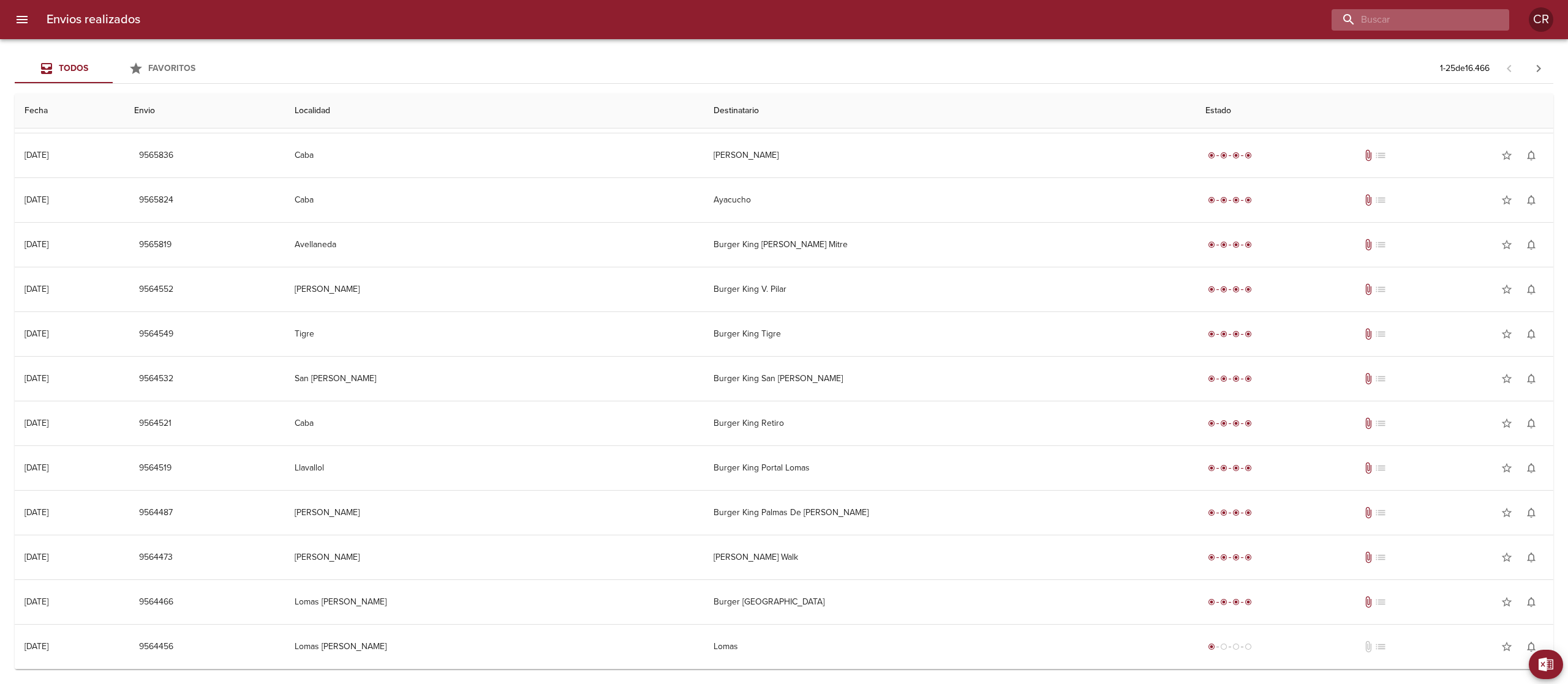
click at [1447, 16] on input "buscar" at bounding box center [1410, 20] width 157 height 22
type input "ribera"
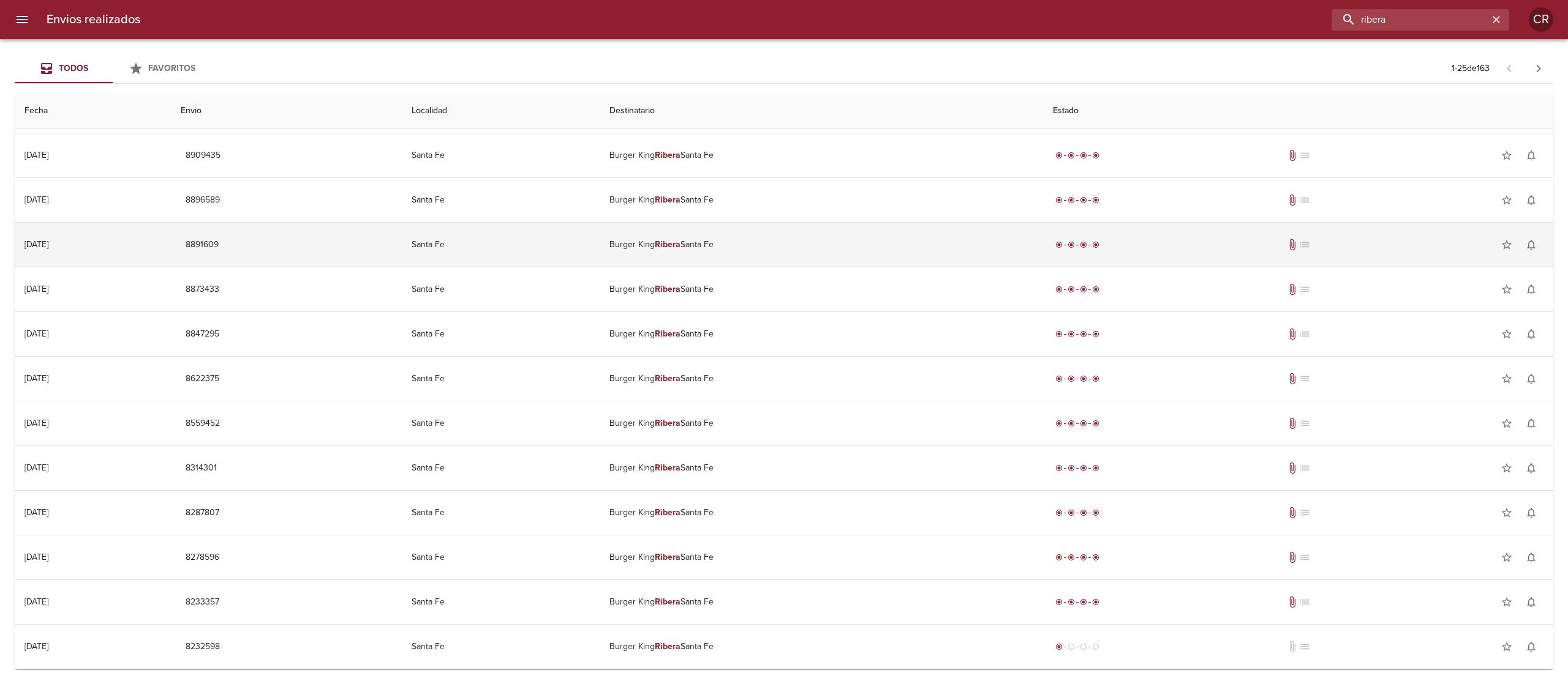
scroll to position [0, 0]
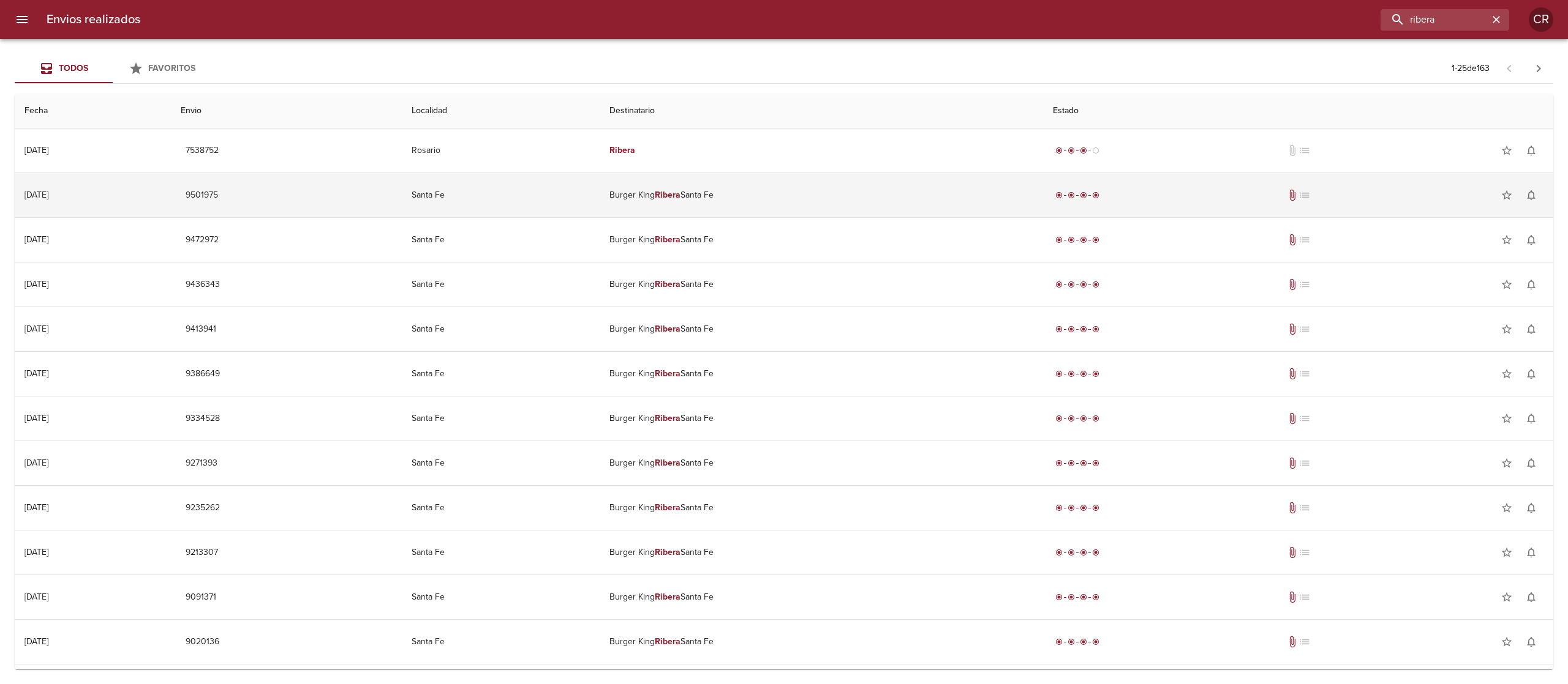
click at [703, 203] on td "Burger King Ribera Santa Fe" at bounding box center [821, 195] width 444 height 44
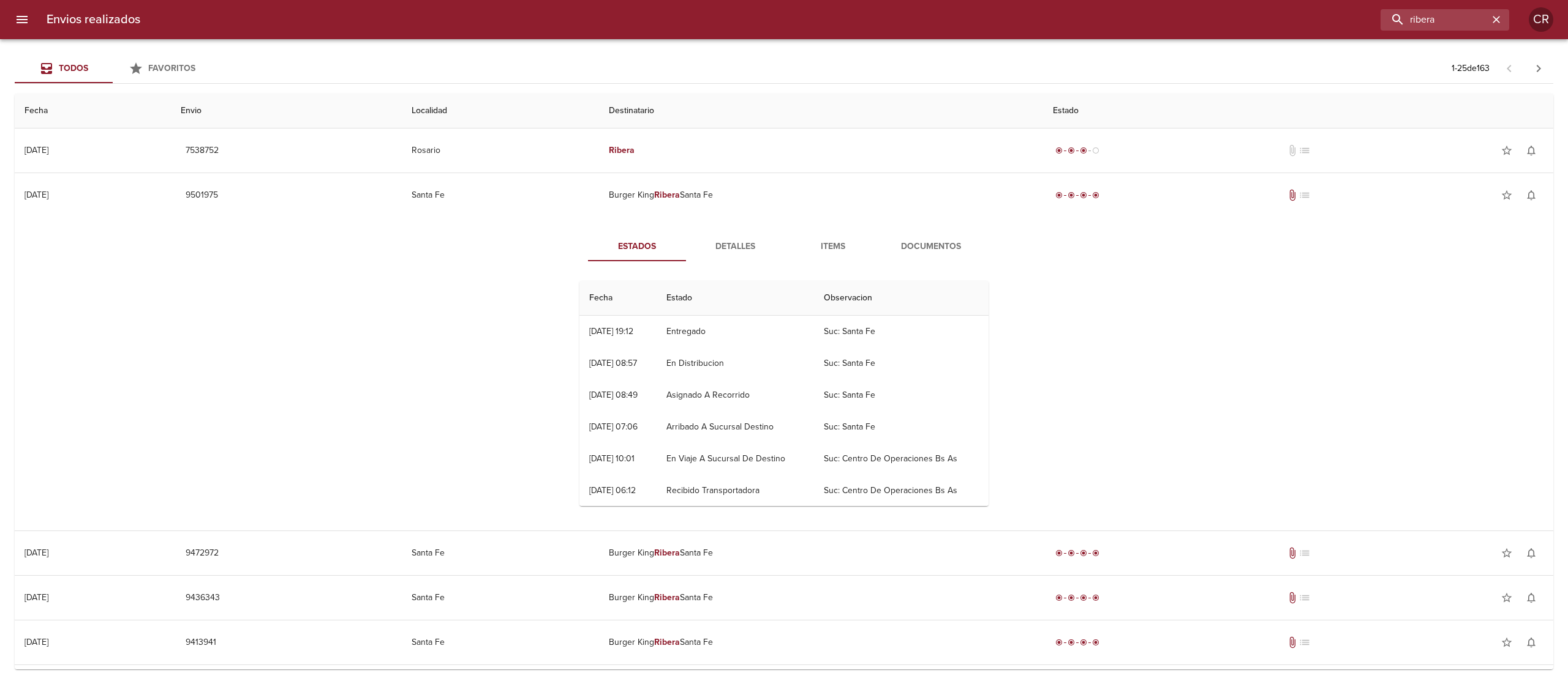
click at [719, 251] on span "Detalles" at bounding box center [735, 247] width 83 height 15
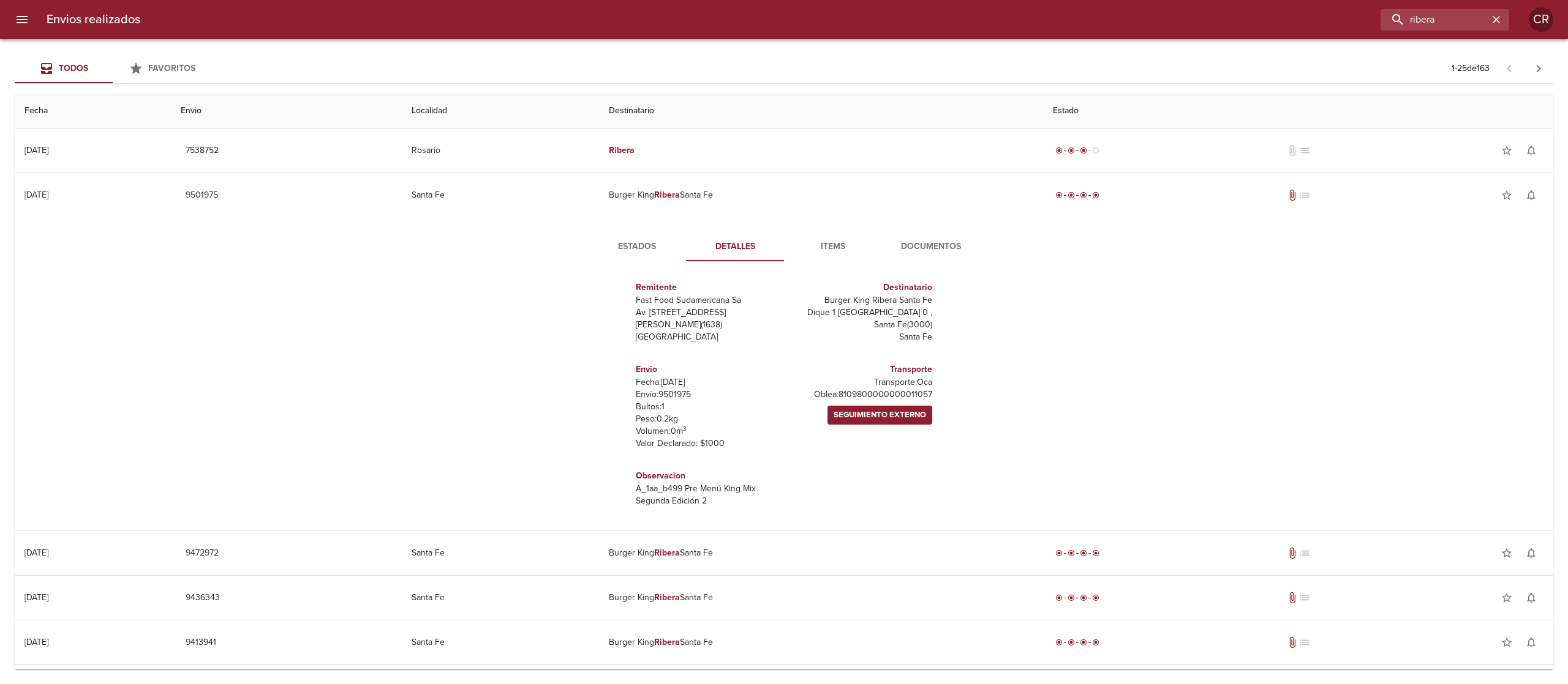
scroll to position [5, 0]
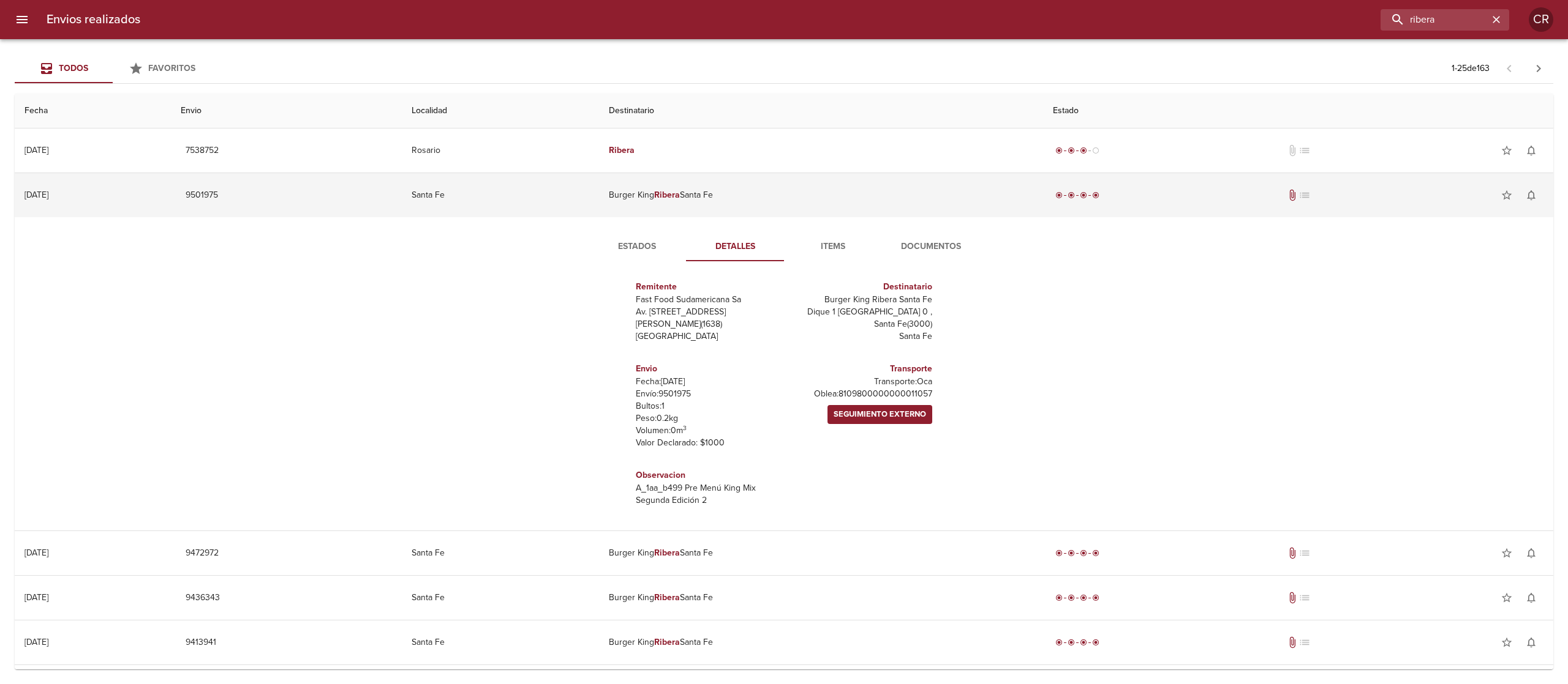
click at [720, 197] on td "Burger King Ribera Santa Fe" at bounding box center [820, 195] width 444 height 44
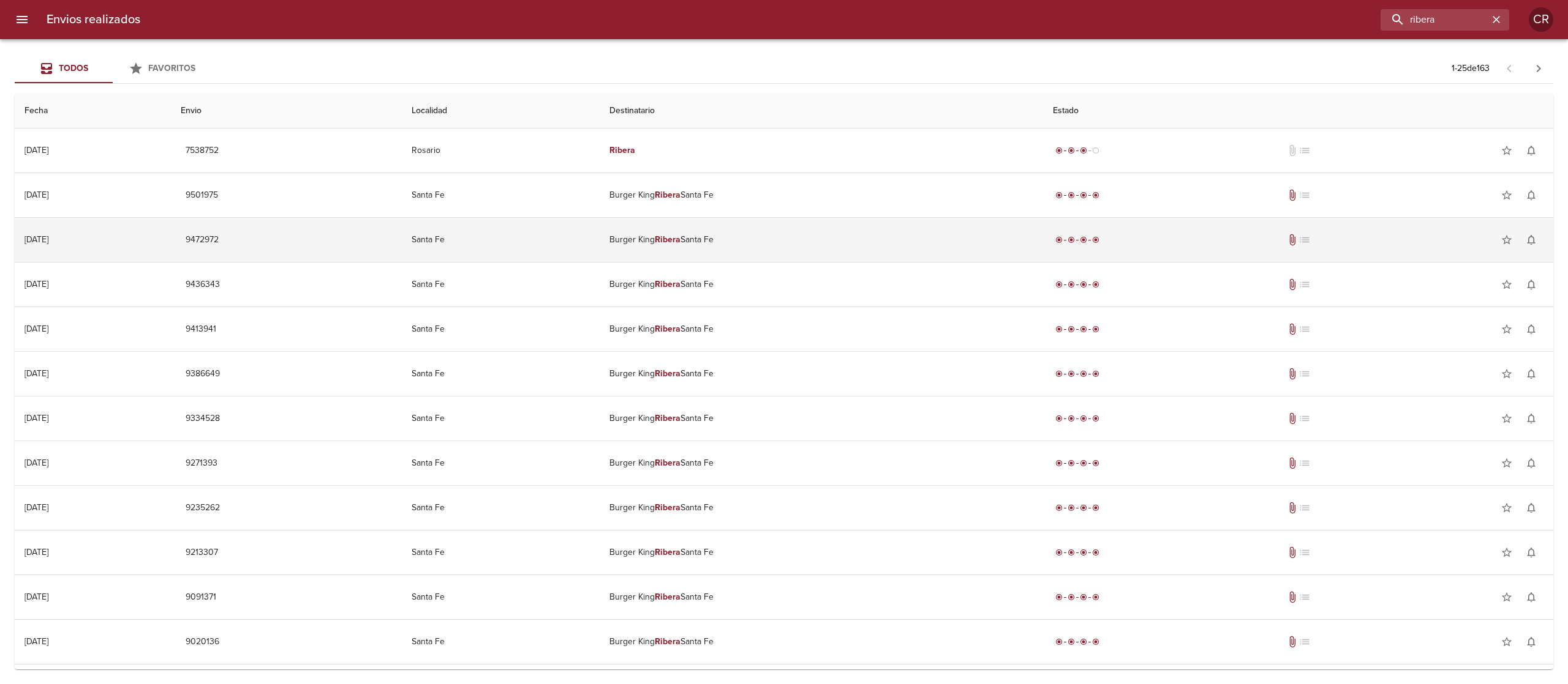
click at [719, 251] on td "Burger King Ribera Santa Fe" at bounding box center [821, 240] width 444 height 44
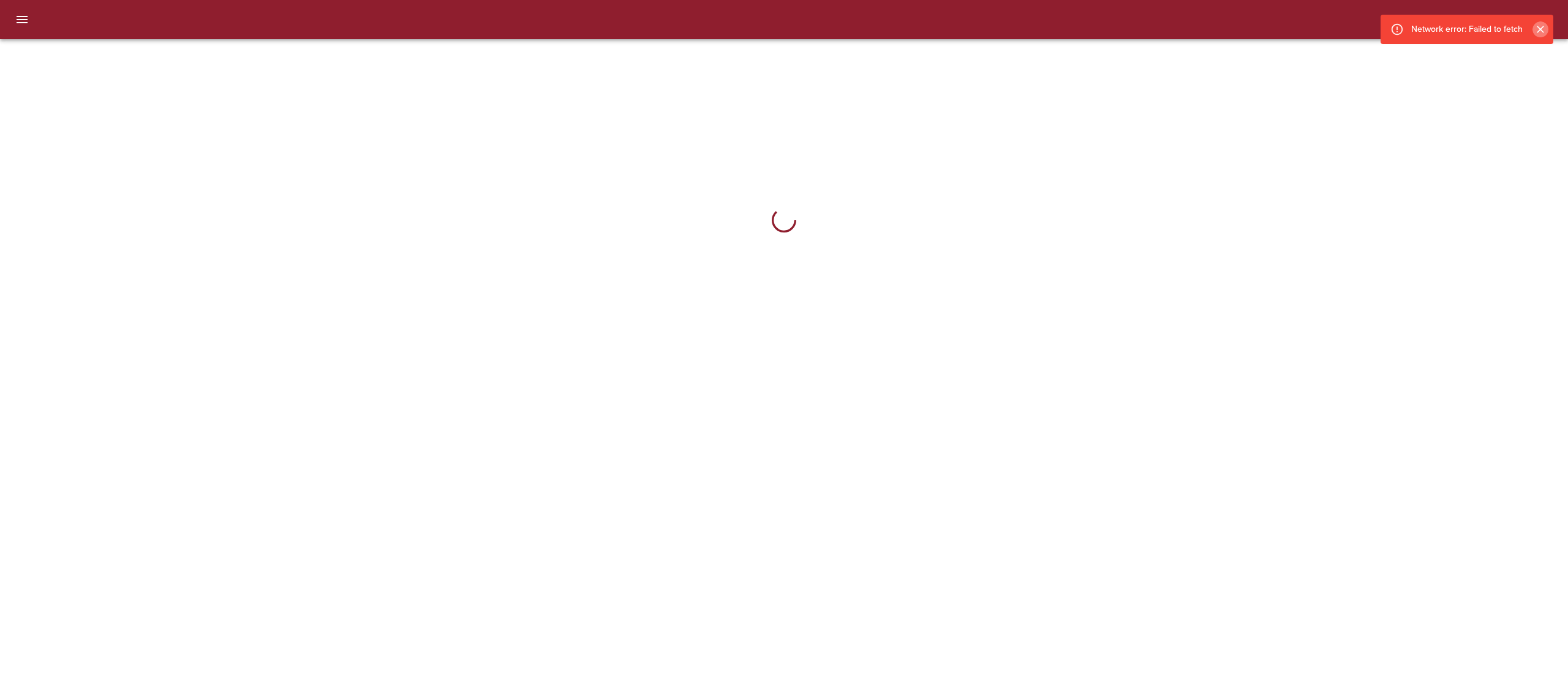
click at [1545, 29] on icon "Cerrar" at bounding box center [1540, 29] width 12 height 12
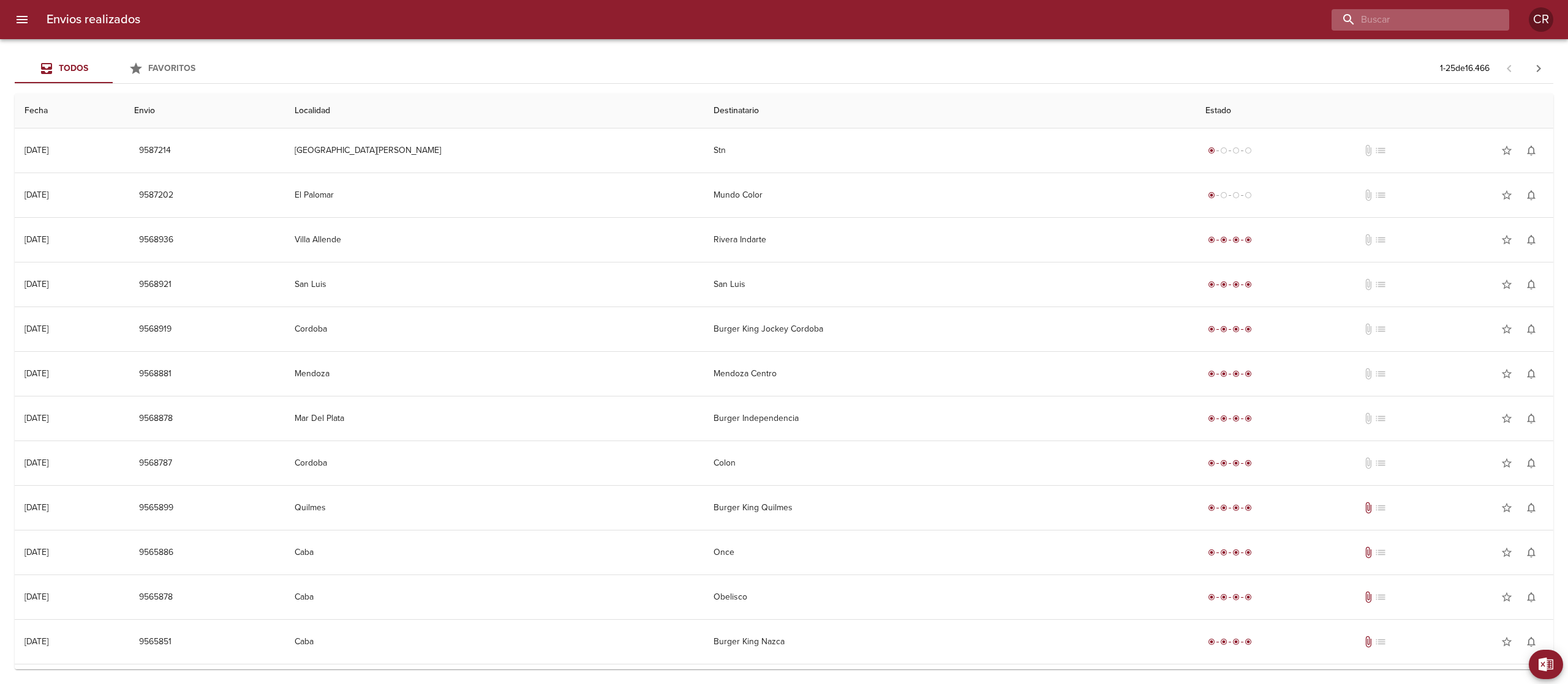
click at [1458, 12] on input "buscar" at bounding box center [1410, 20] width 157 height 22
type input "ribera"
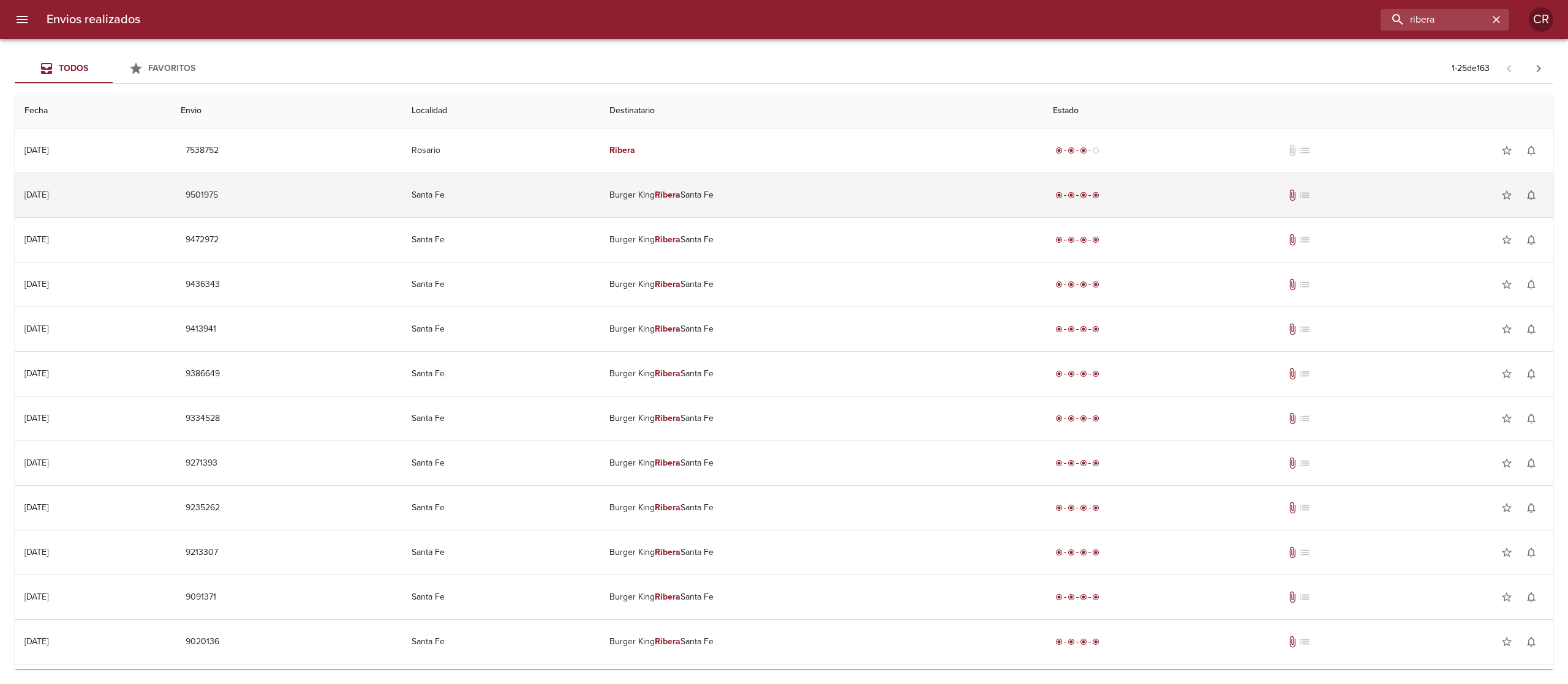
click at [729, 188] on td "Burger King Ribera Santa Fe" at bounding box center [821, 195] width 444 height 44
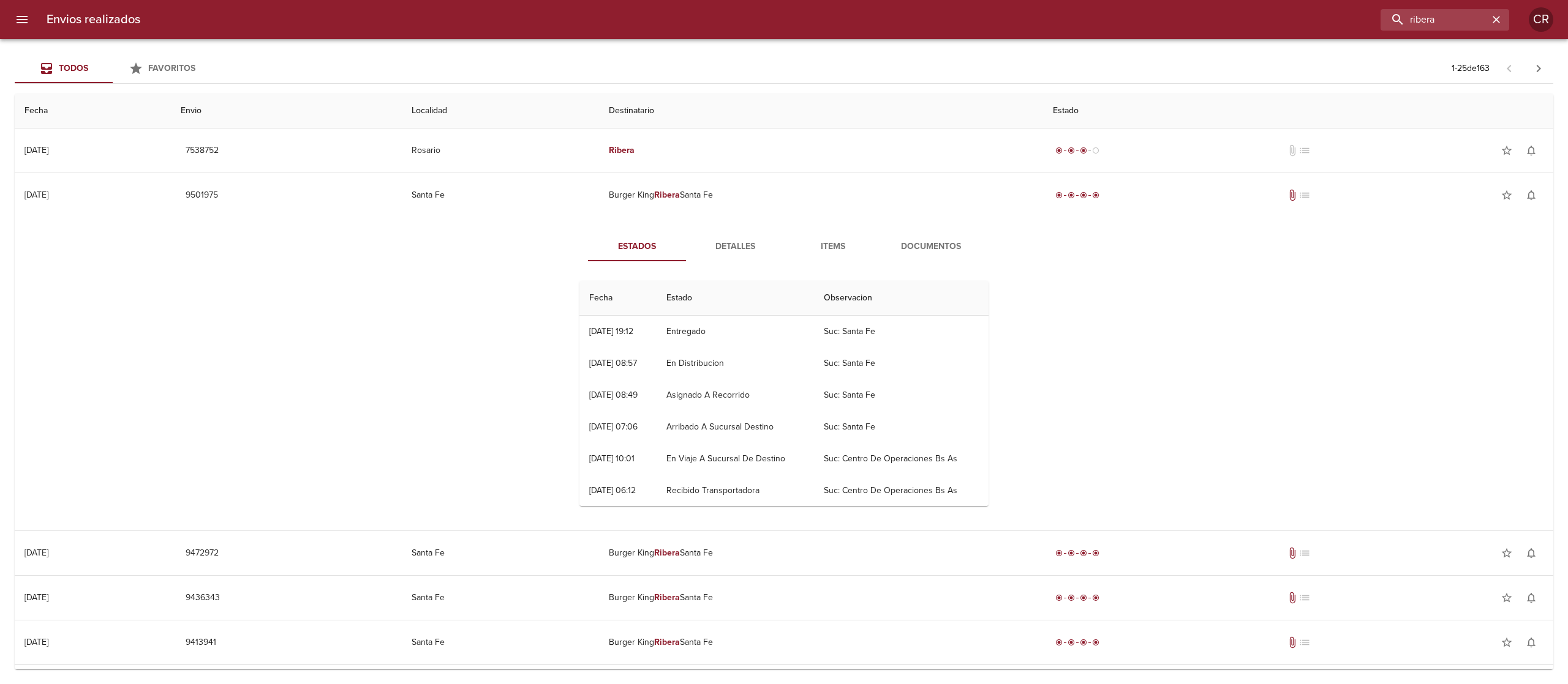
click at [721, 239] on button "Detalles" at bounding box center [735, 247] width 98 height 29
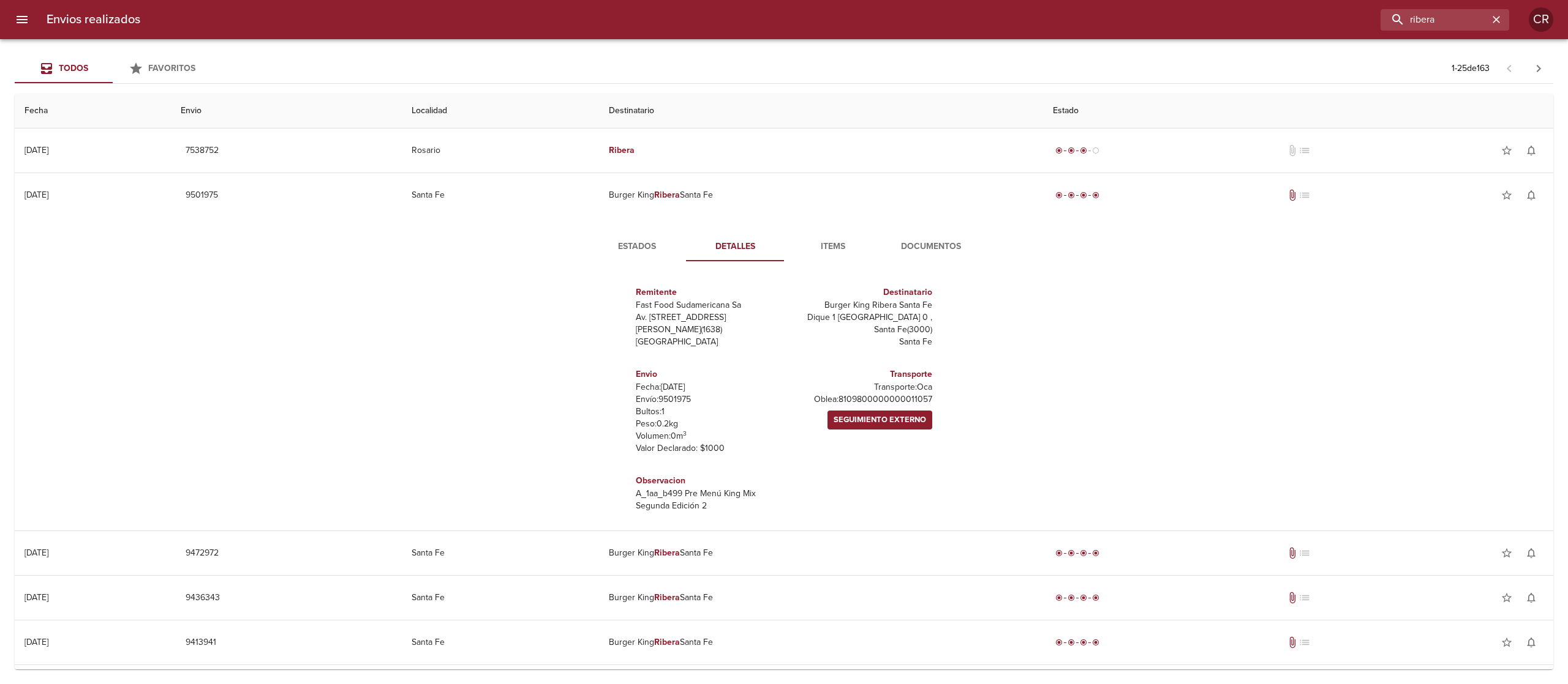
scroll to position [5, 0]
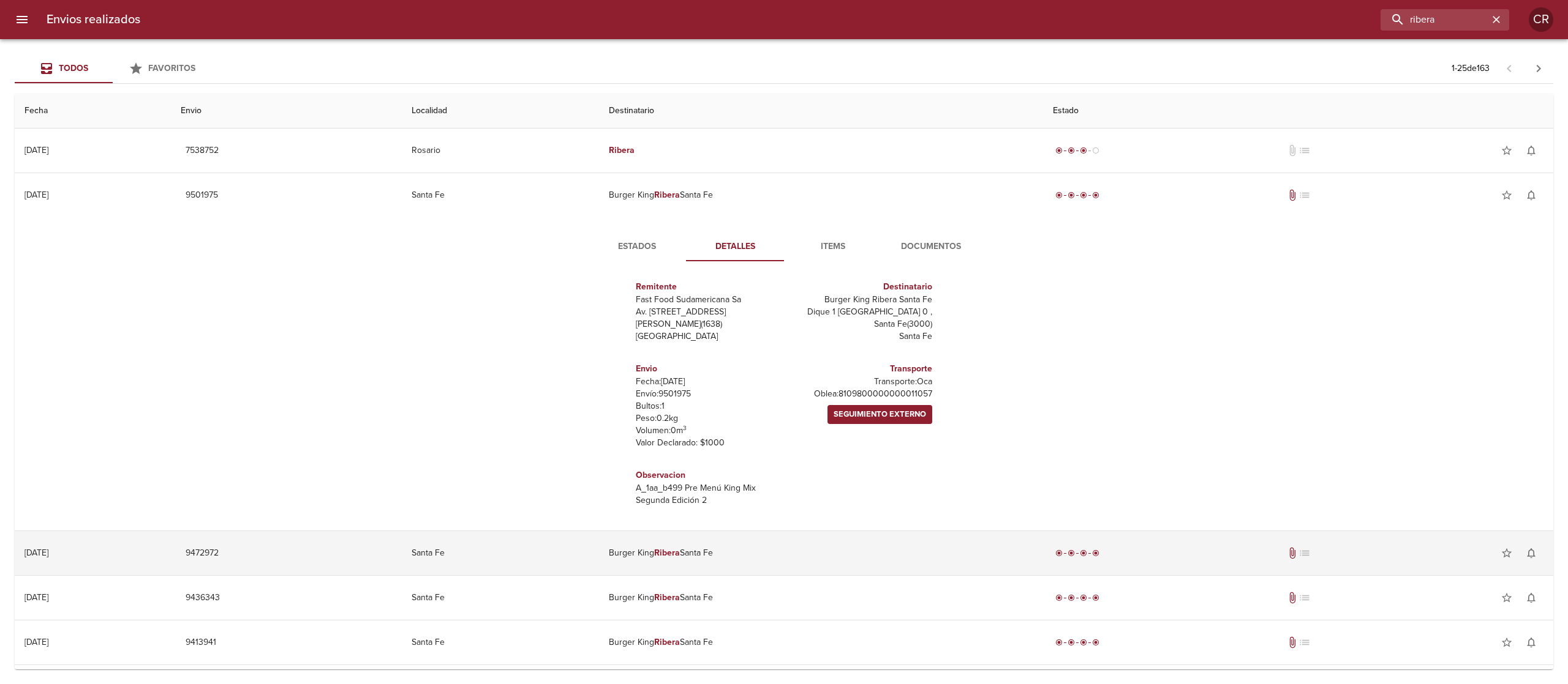
click at [711, 560] on td "Burger King Ribera Santa Fe" at bounding box center [820, 553] width 444 height 44
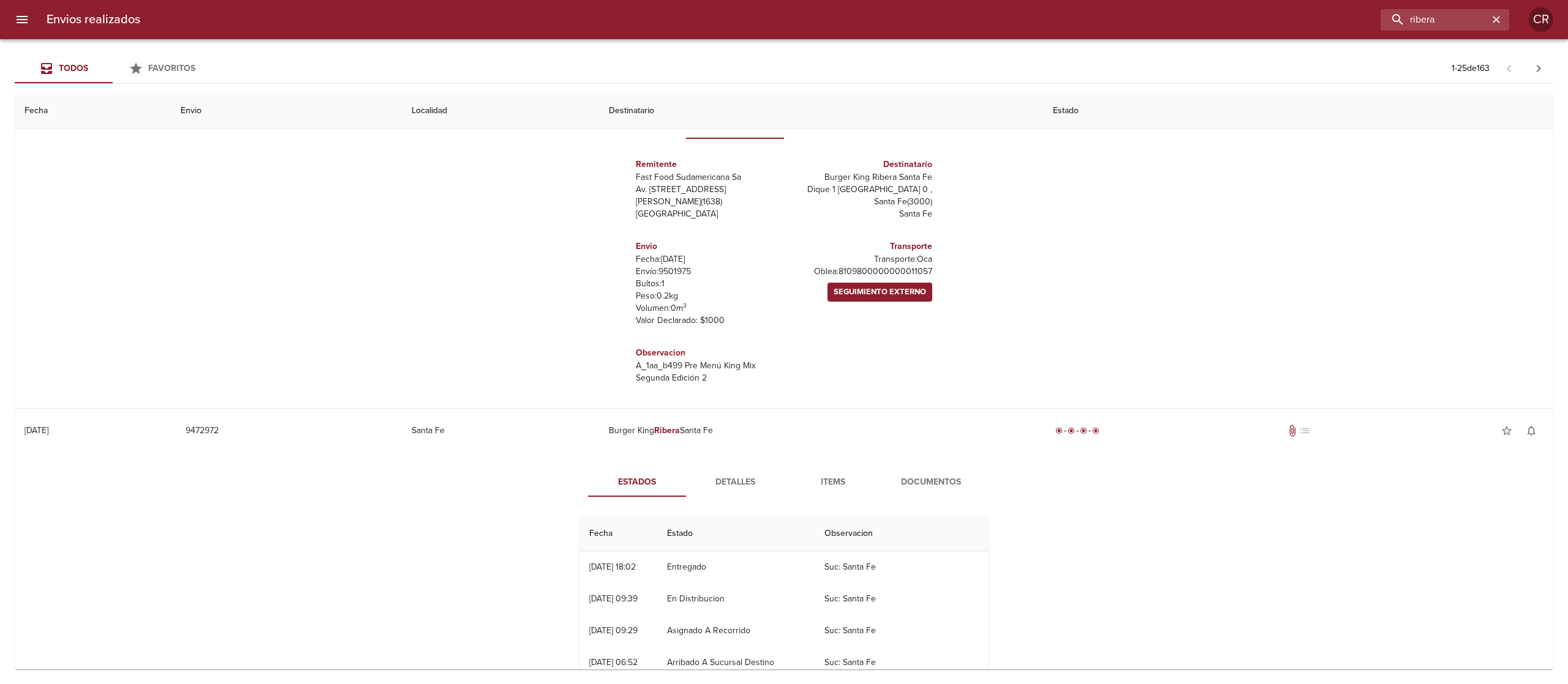
click at [734, 488] on span "Detalles" at bounding box center [735, 483] width 83 height 15
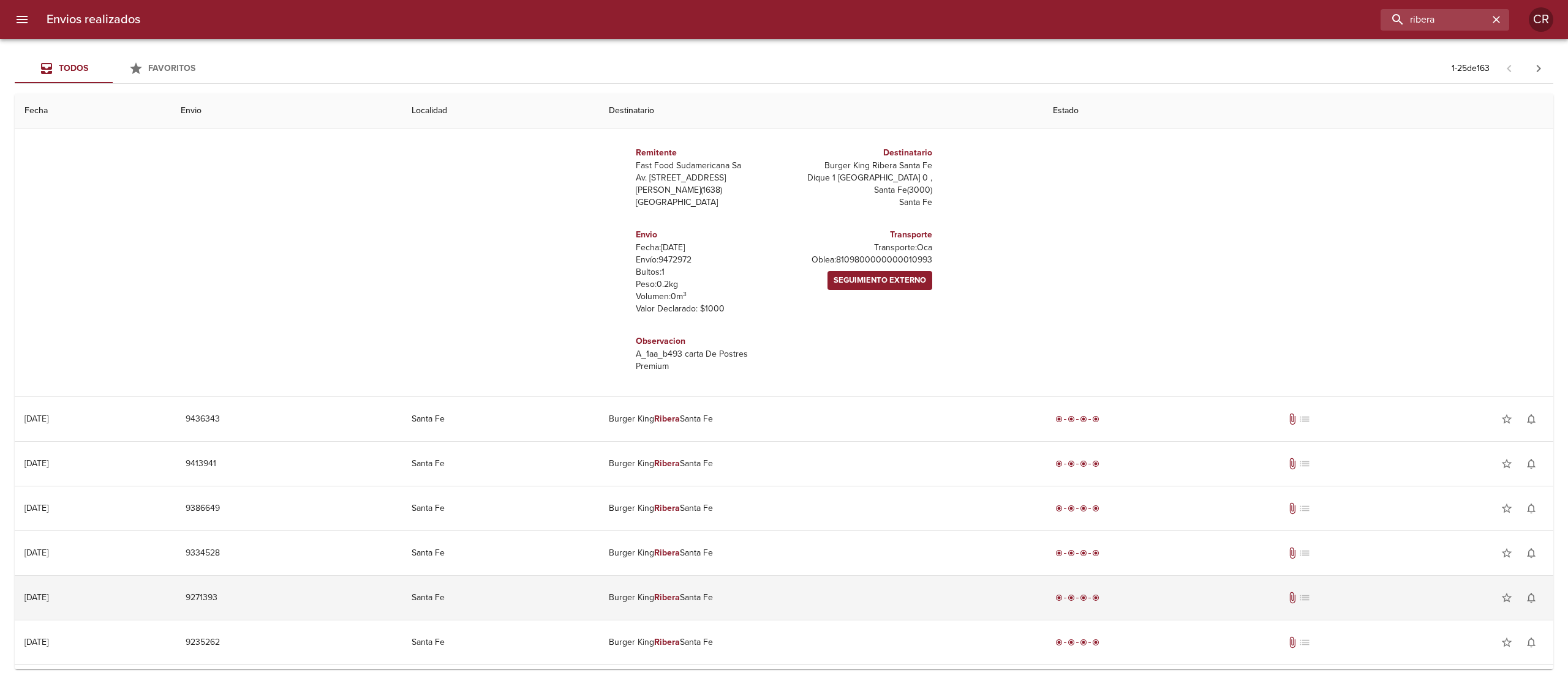
scroll to position [612, 0]
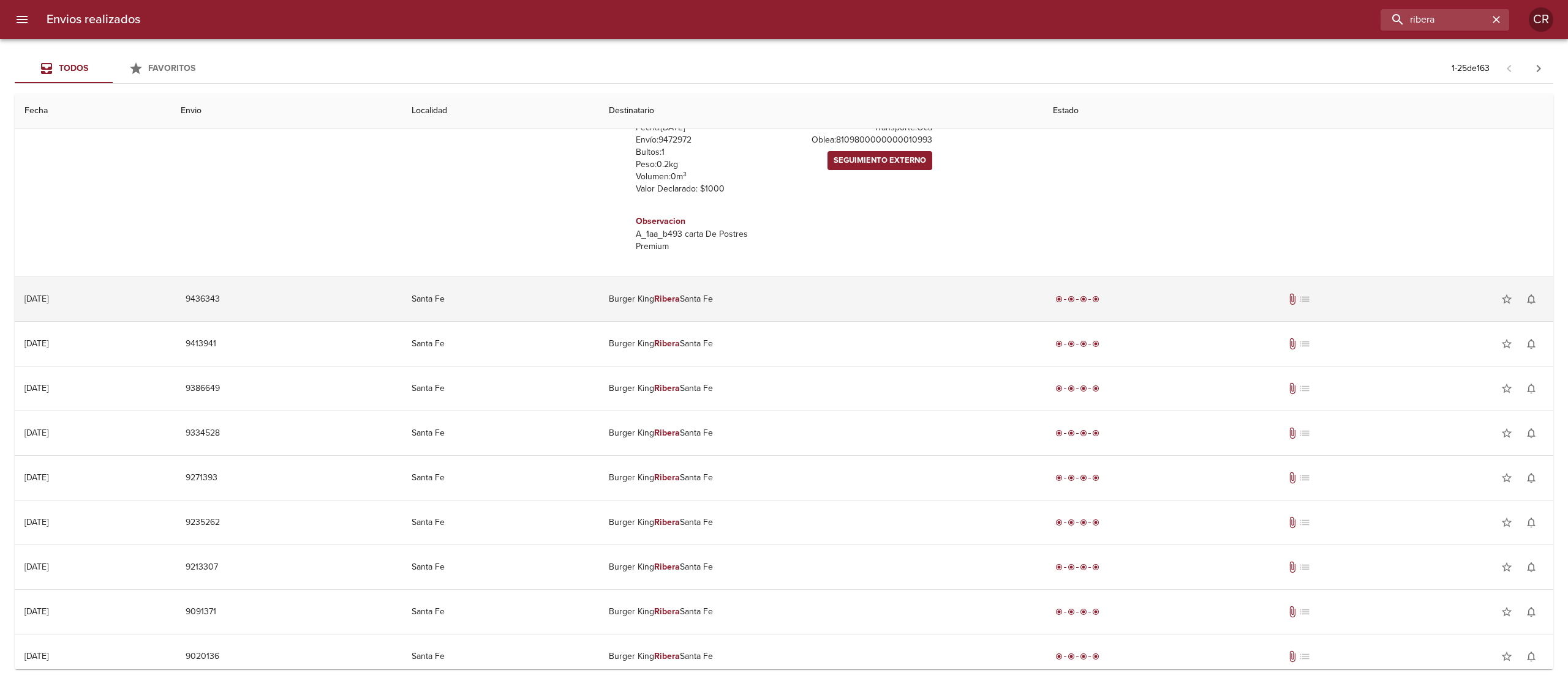
click at [726, 316] on td "Burger King Ribera Santa Fe" at bounding box center [820, 299] width 444 height 44
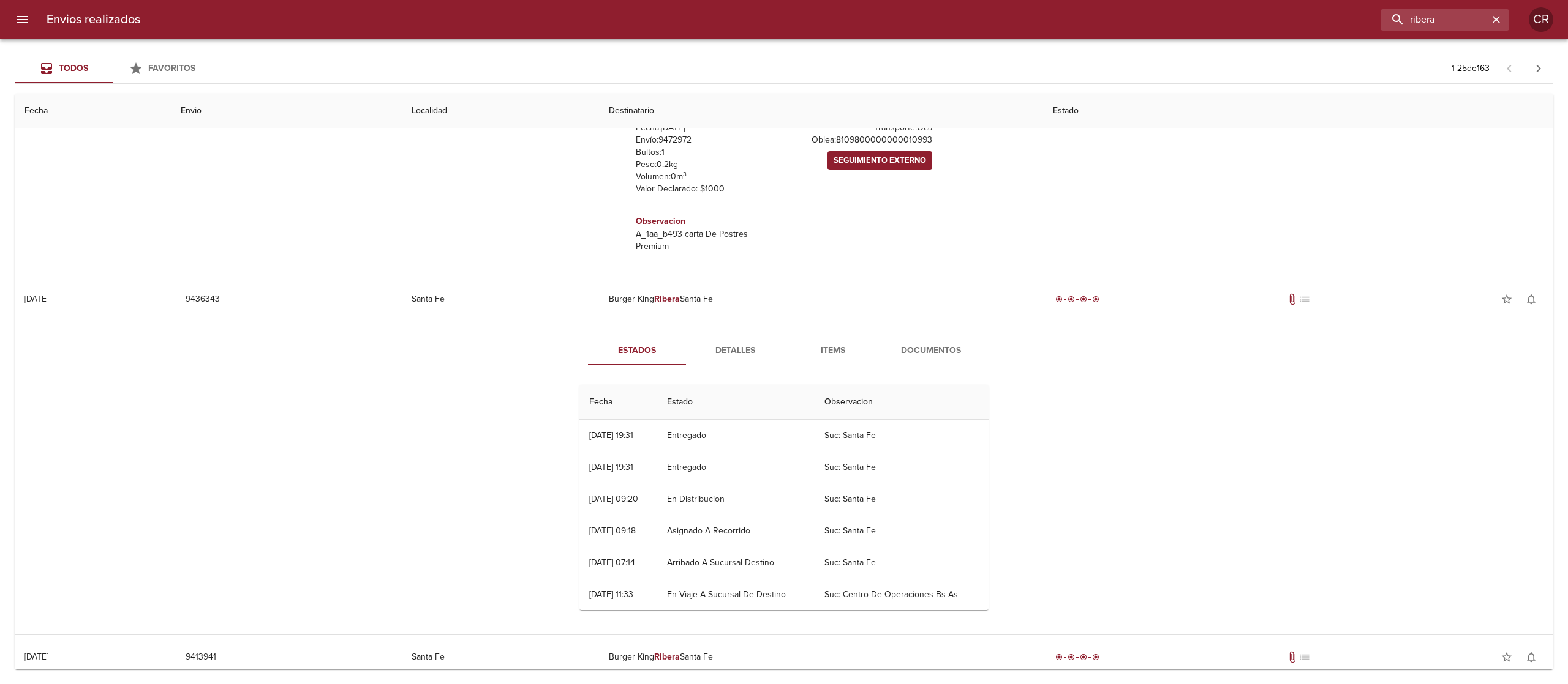
click at [714, 352] on span "Detalles" at bounding box center [735, 351] width 83 height 15
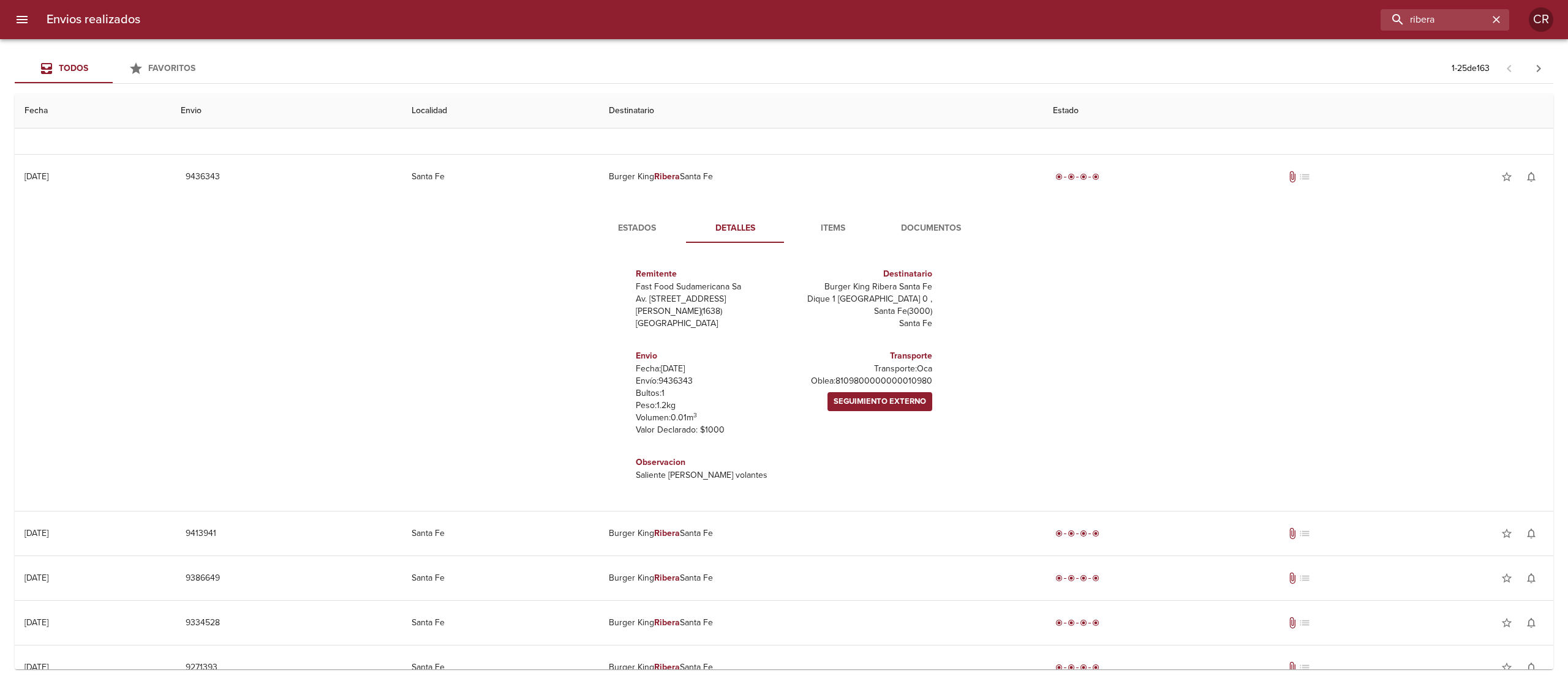
scroll to position [857, 0]
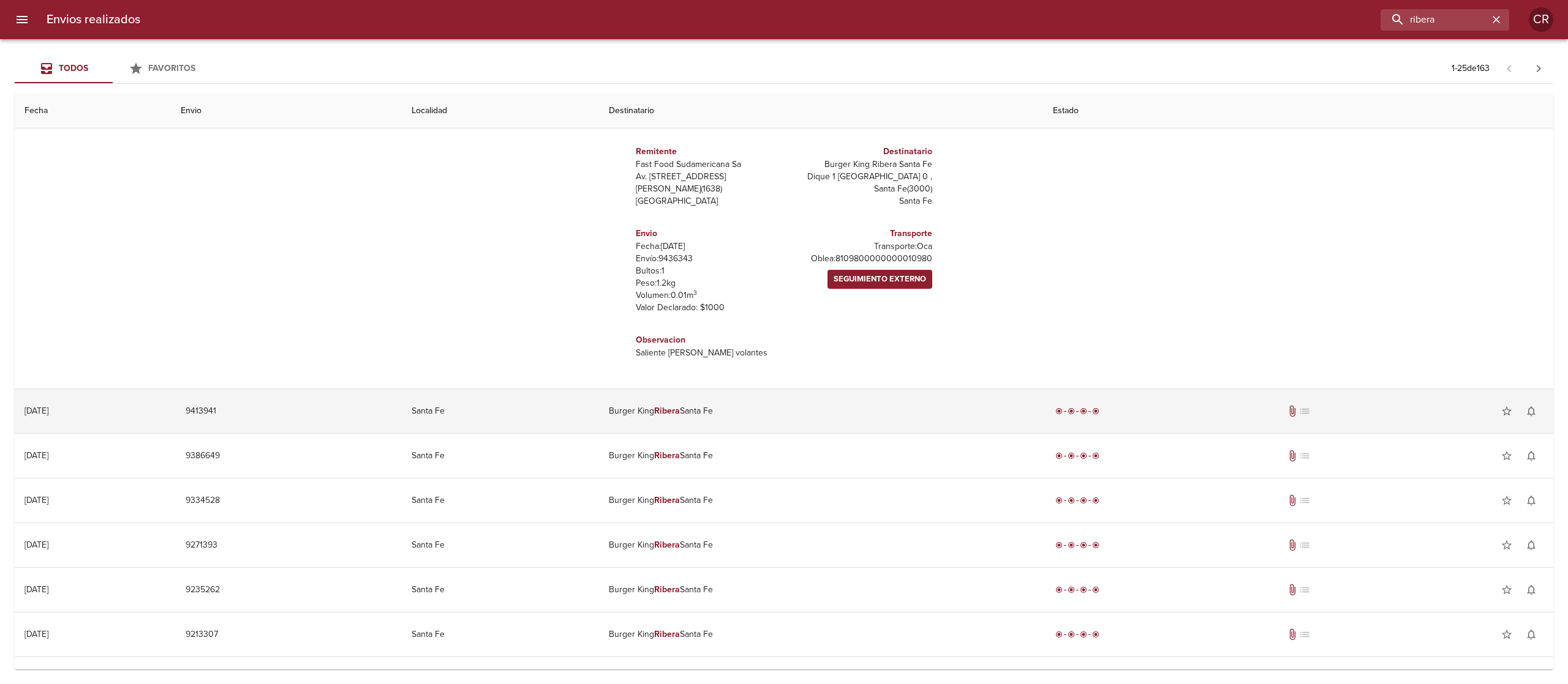
click at [718, 432] on td "Burger King Ribera Santa Fe" at bounding box center [820, 411] width 444 height 44
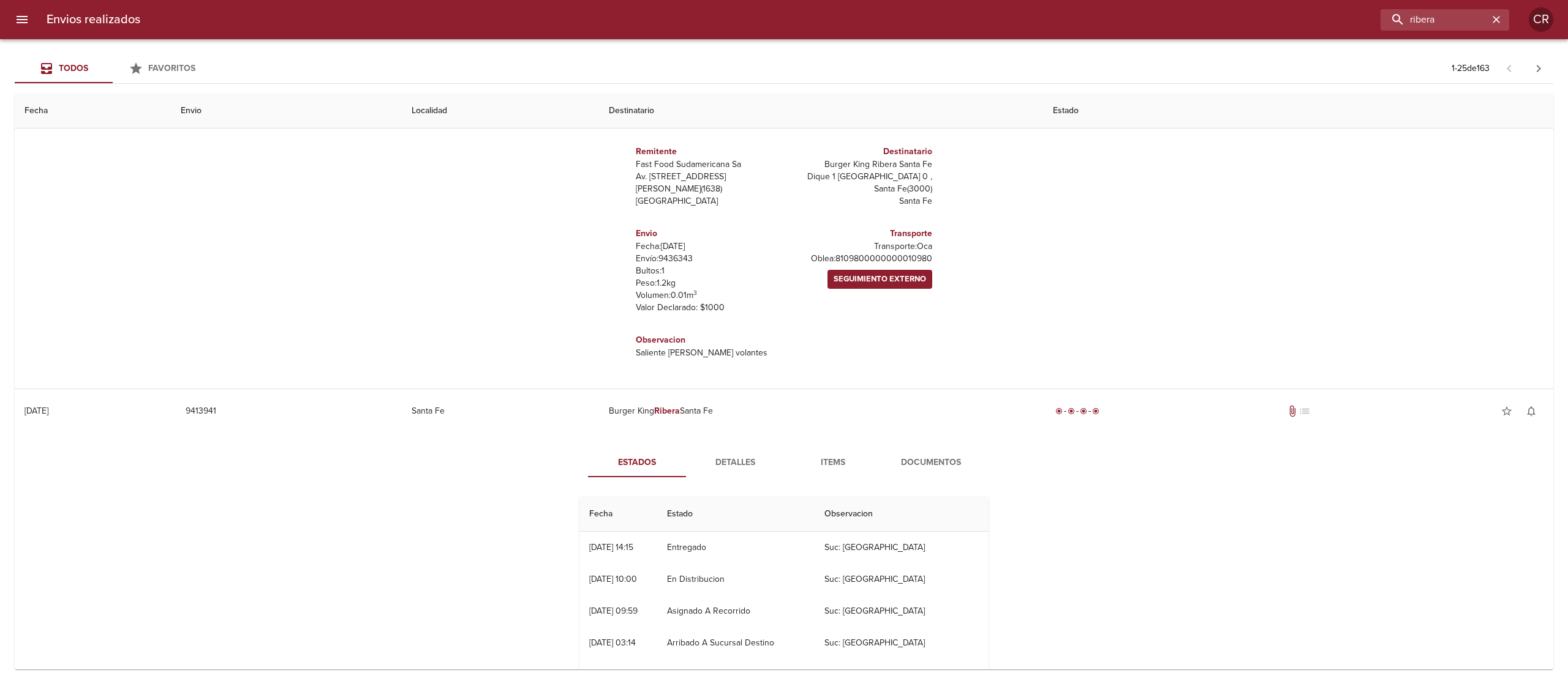
click at [716, 464] on span "Detalles" at bounding box center [735, 463] width 83 height 15
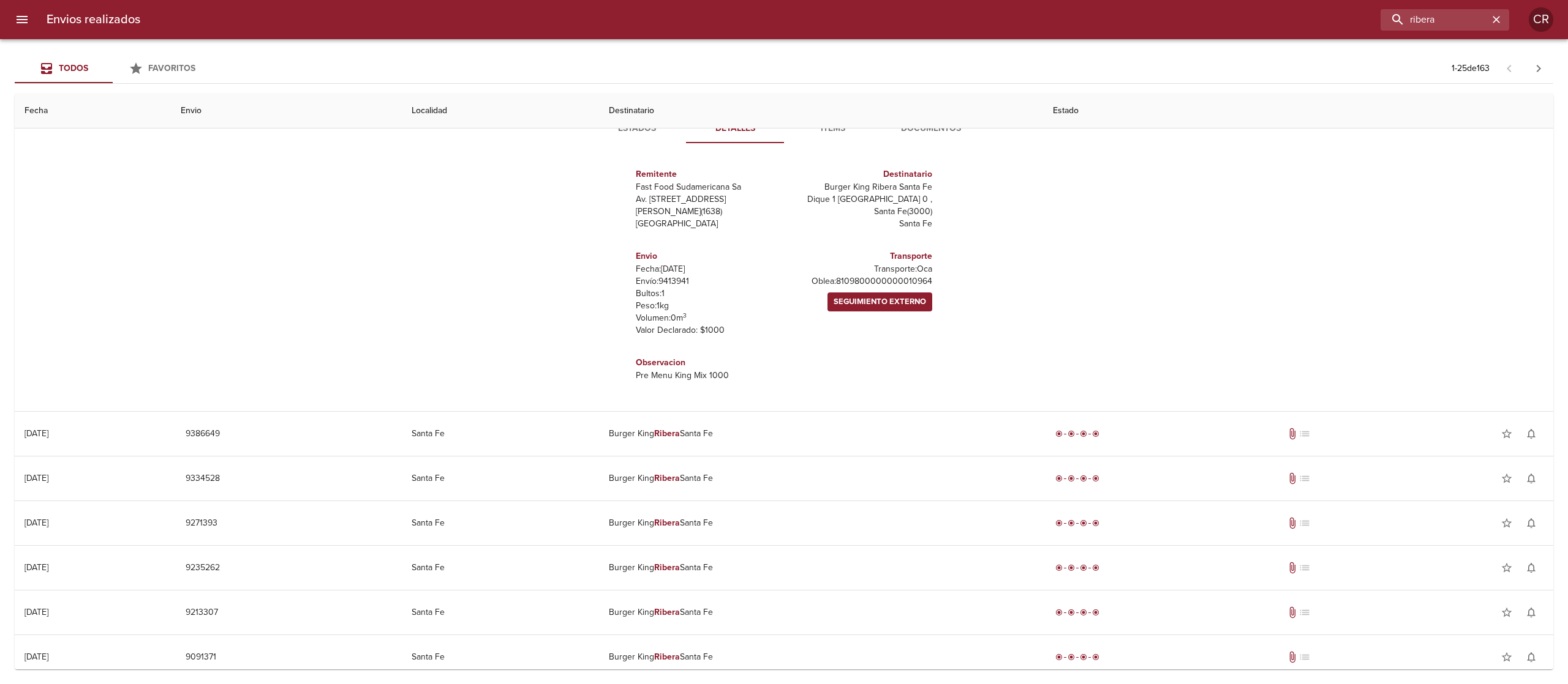
scroll to position [1224, 0]
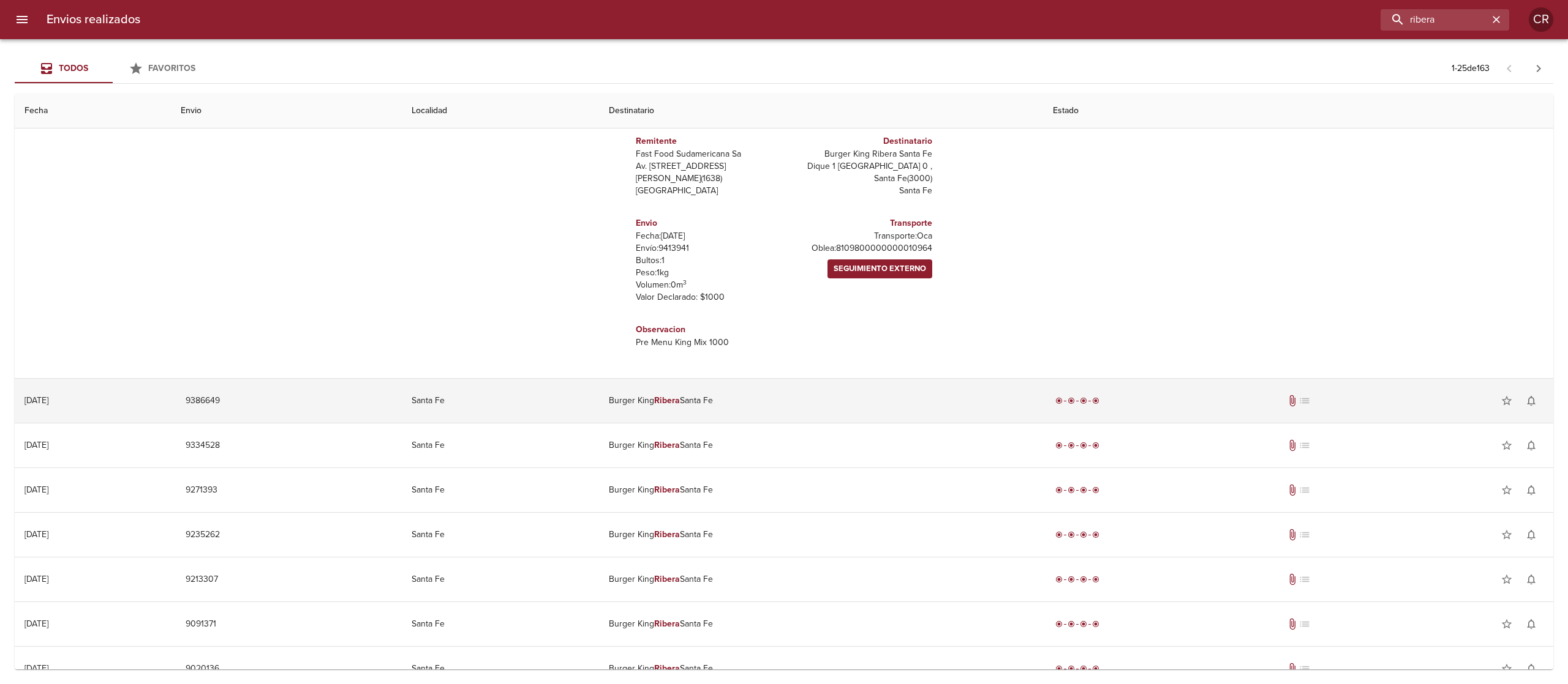
click at [718, 411] on td "Burger King Ribera Santa Fe" at bounding box center [820, 400] width 444 height 44
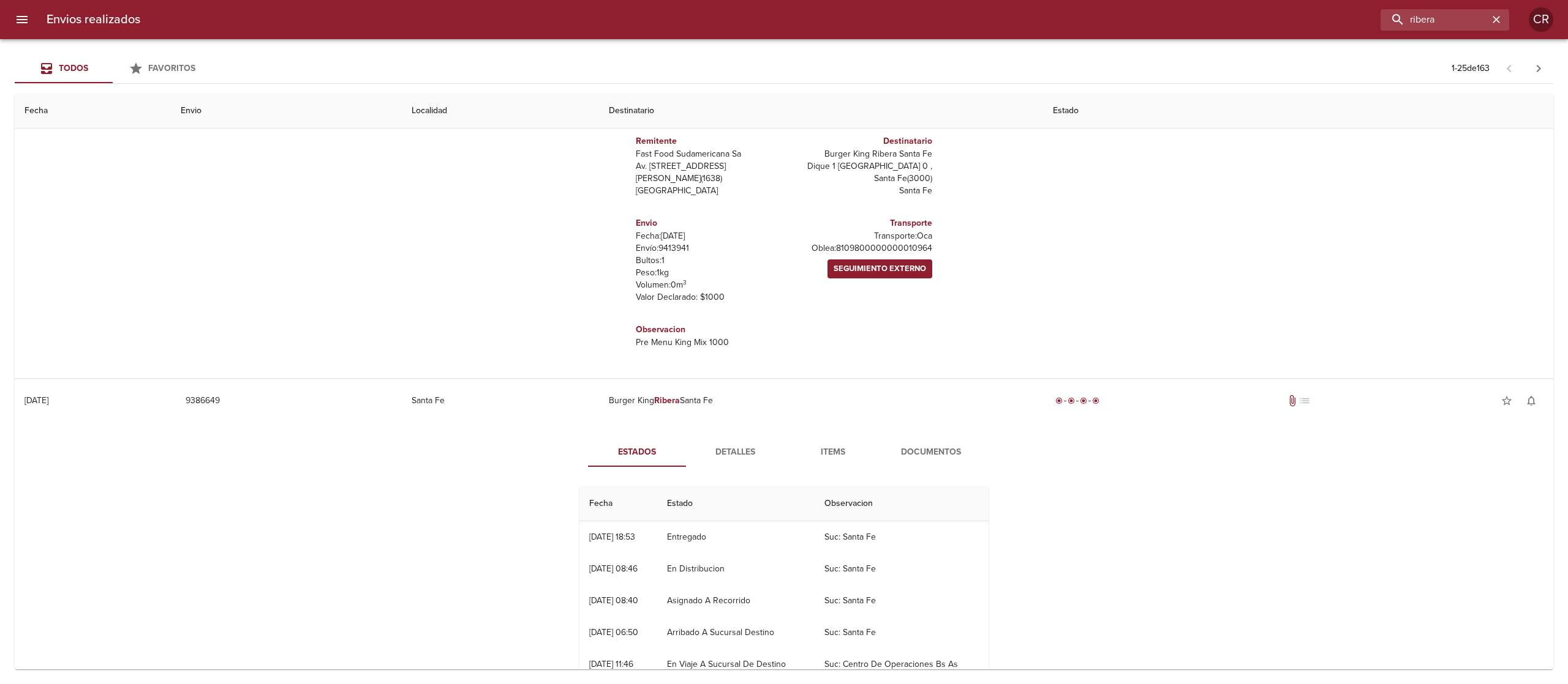
click at [721, 450] on span "Detalles" at bounding box center [735, 453] width 83 height 15
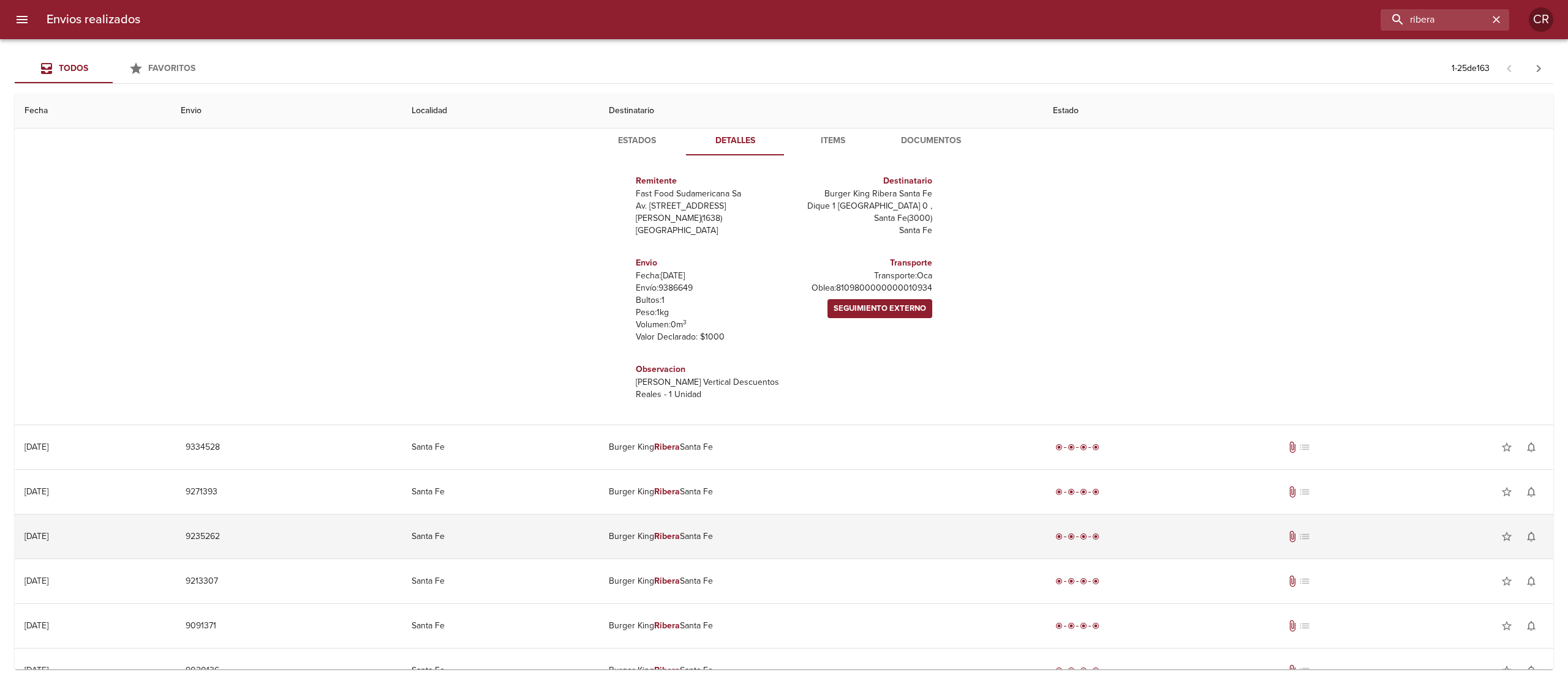
scroll to position [1592, 0]
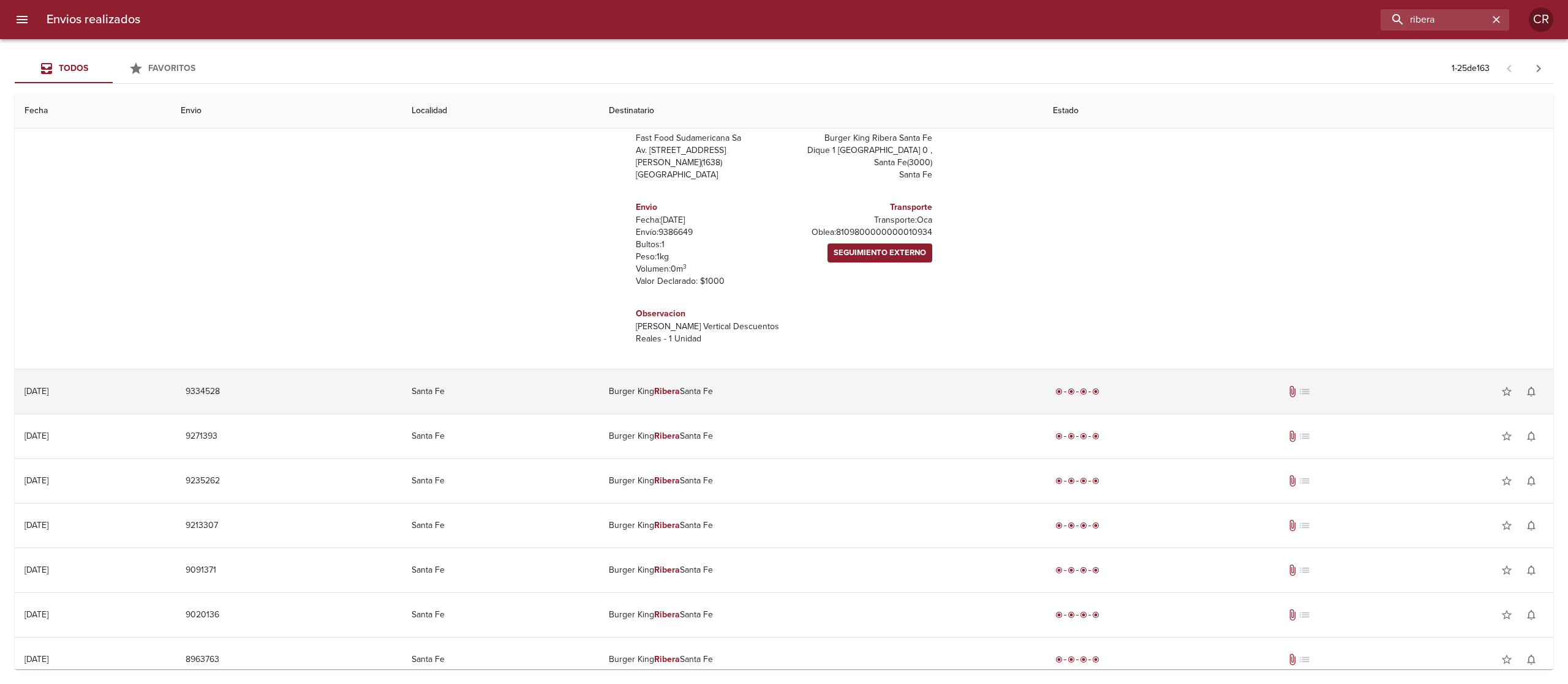
click at [701, 404] on td "Burger King Ribera Santa Fe" at bounding box center [820, 391] width 444 height 44
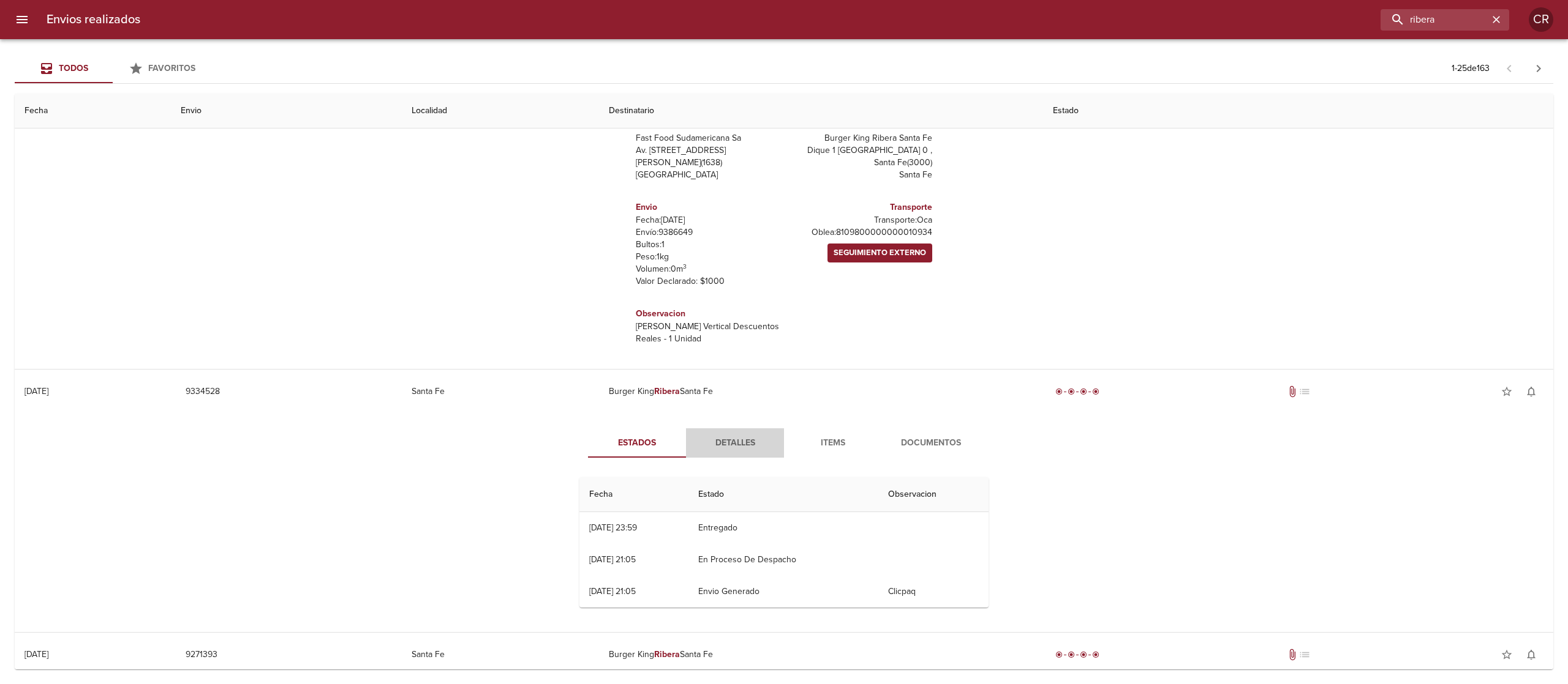
click at [711, 440] on span "Detalles" at bounding box center [735, 443] width 83 height 15
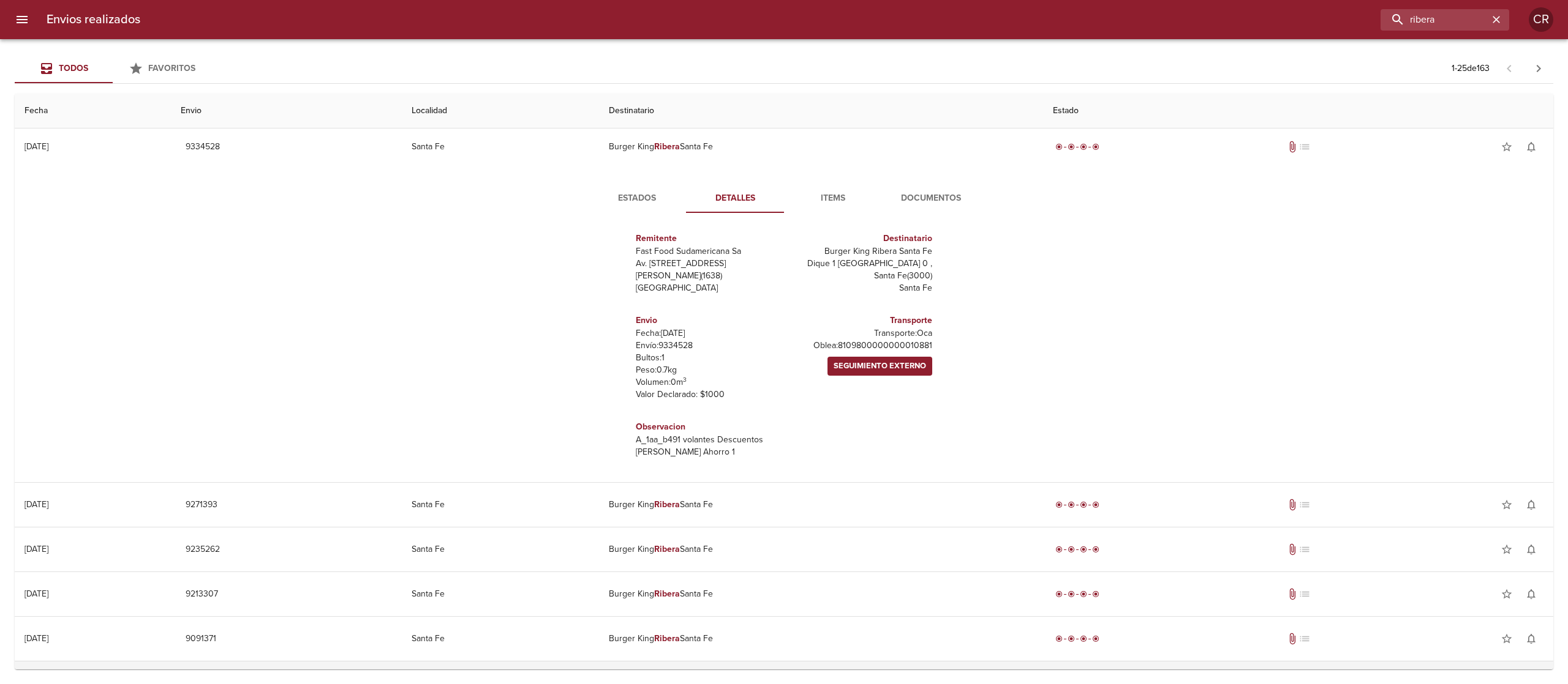
scroll to position [2081, 0]
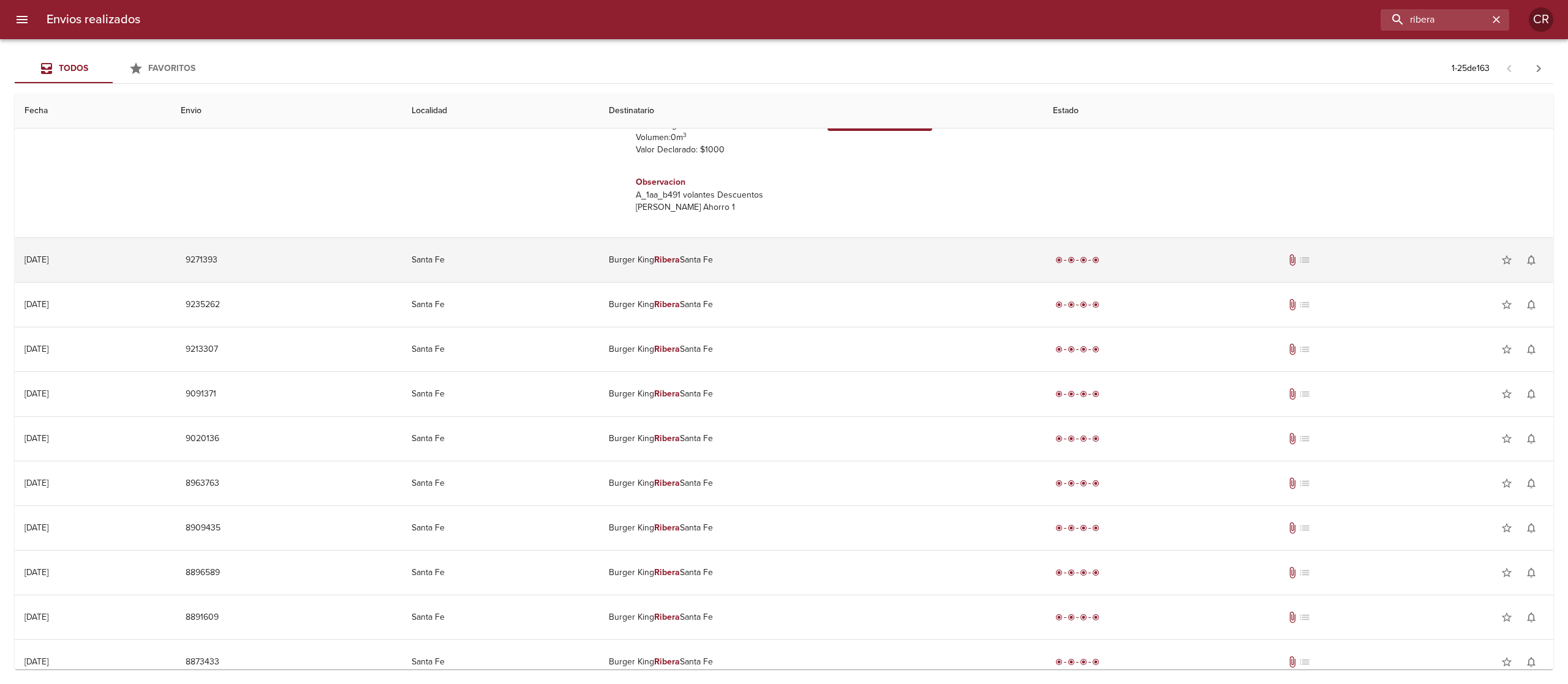
click at [713, 271] on td "Burger King Ribera Santa Fe" at bounding box center [820, 260] width 444 height 44
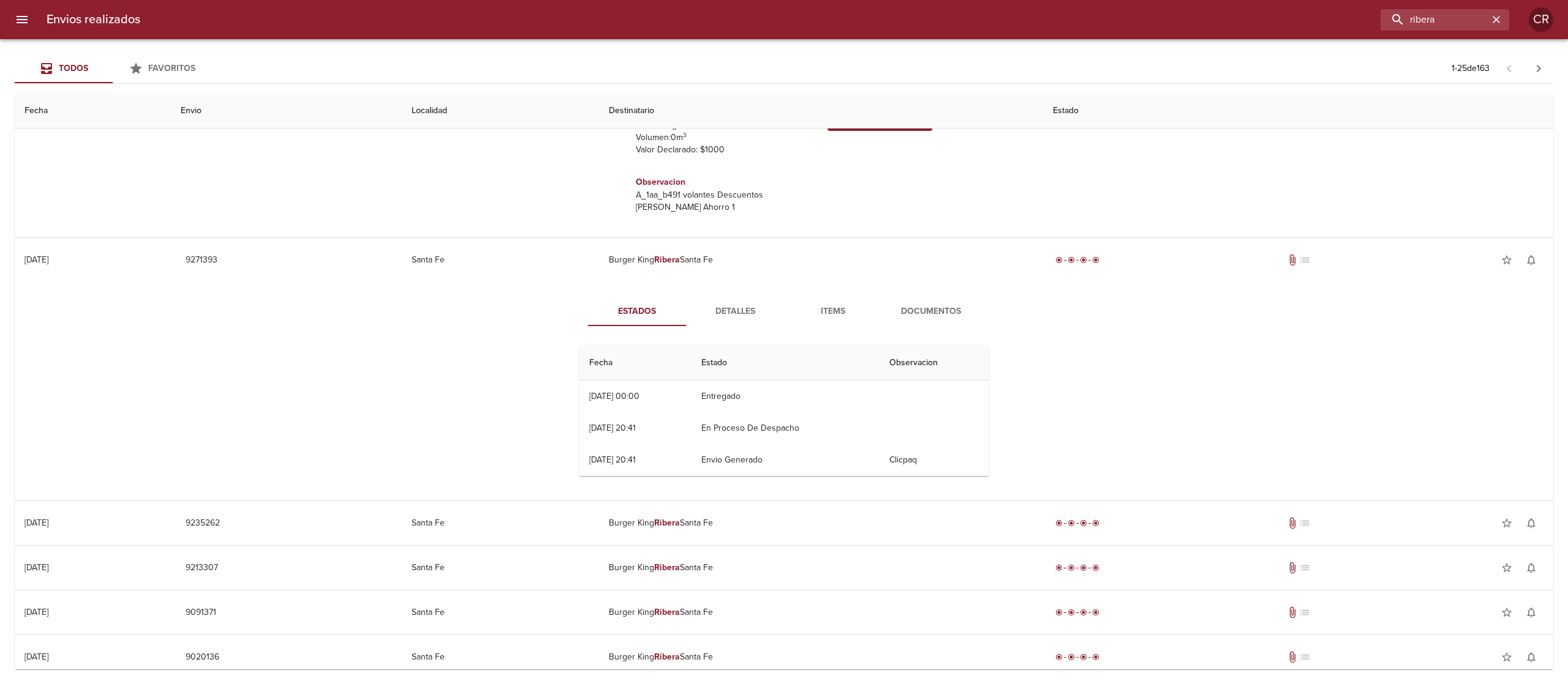
click at [718, 318] on span "Detalles" at bounding box center [735, 312] width 83 height 15
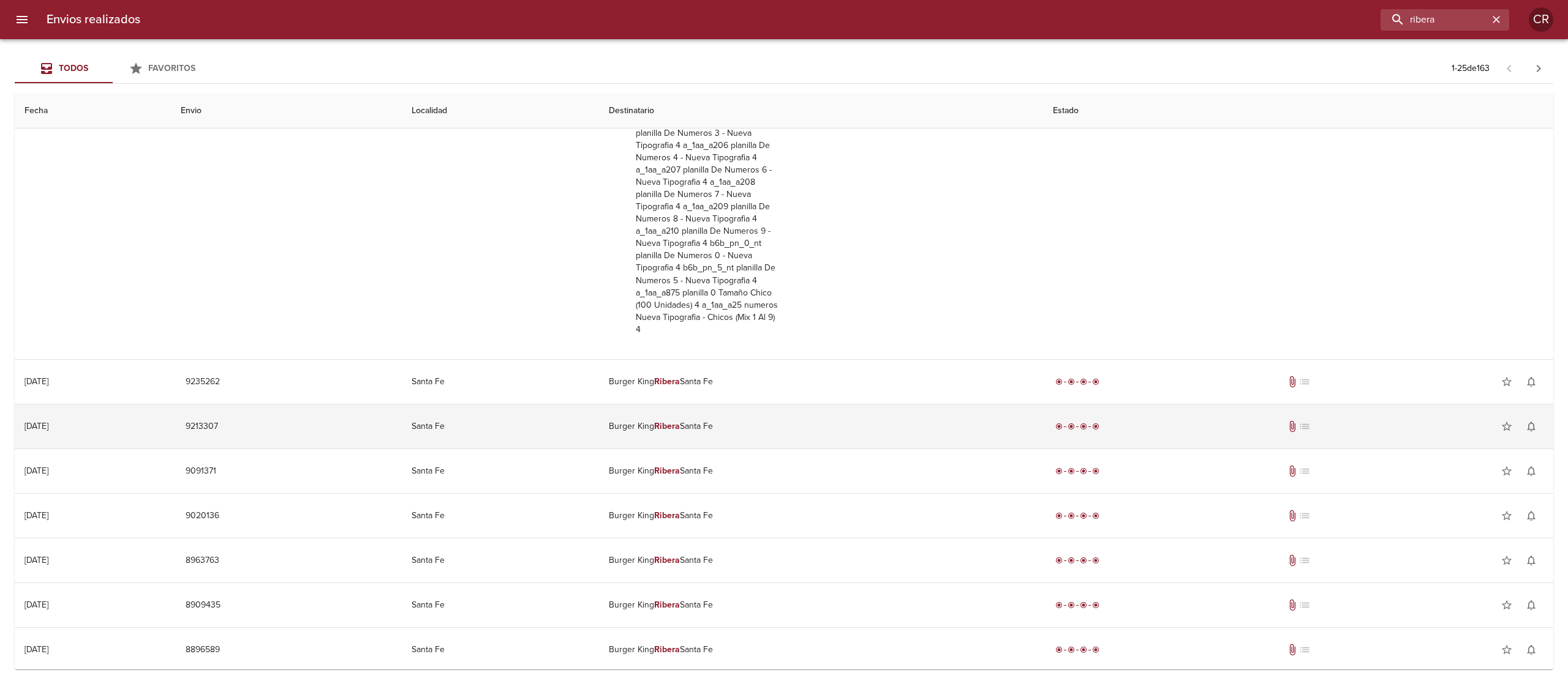
scroll to position [2326, 0]
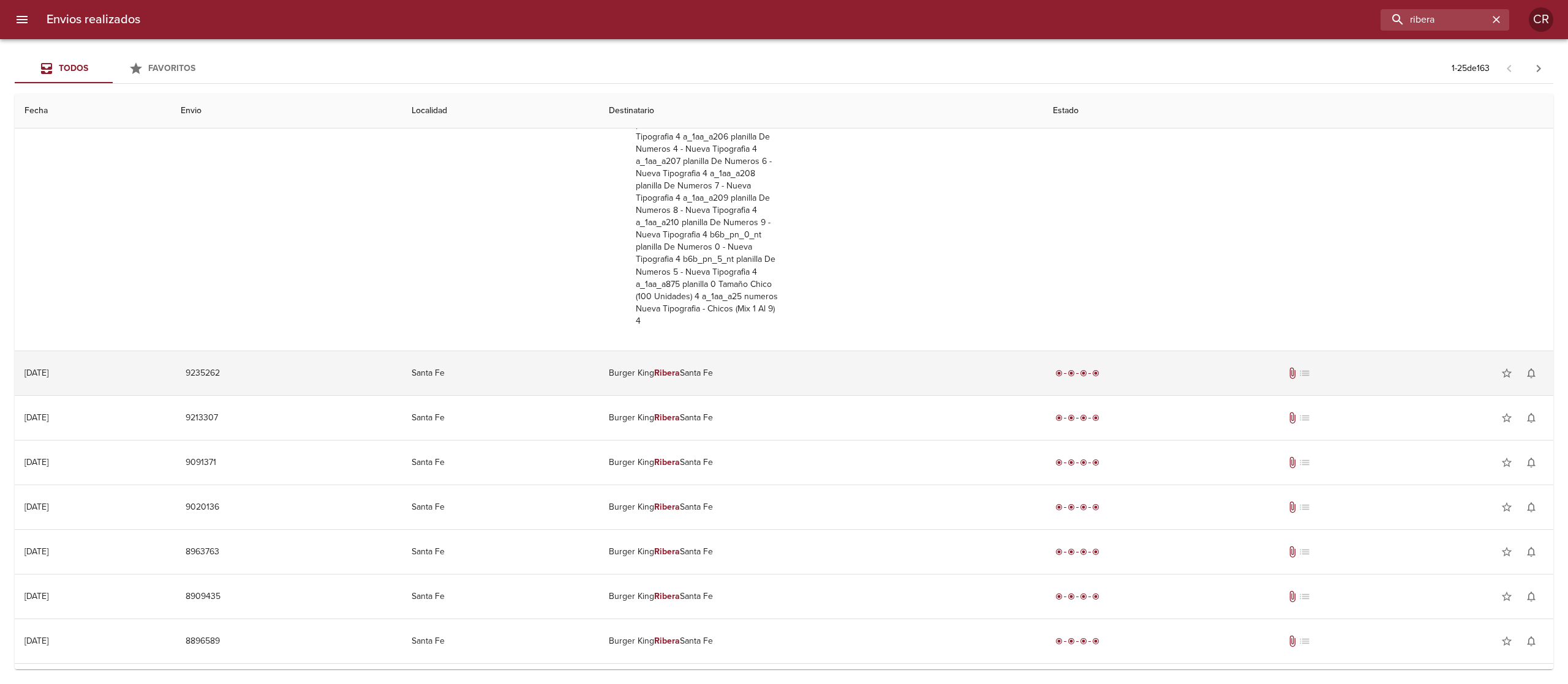
click at [678, 393] on td "Burger King Ribera Santa Fe" at bounding box center [820, 373] width 444 height 44
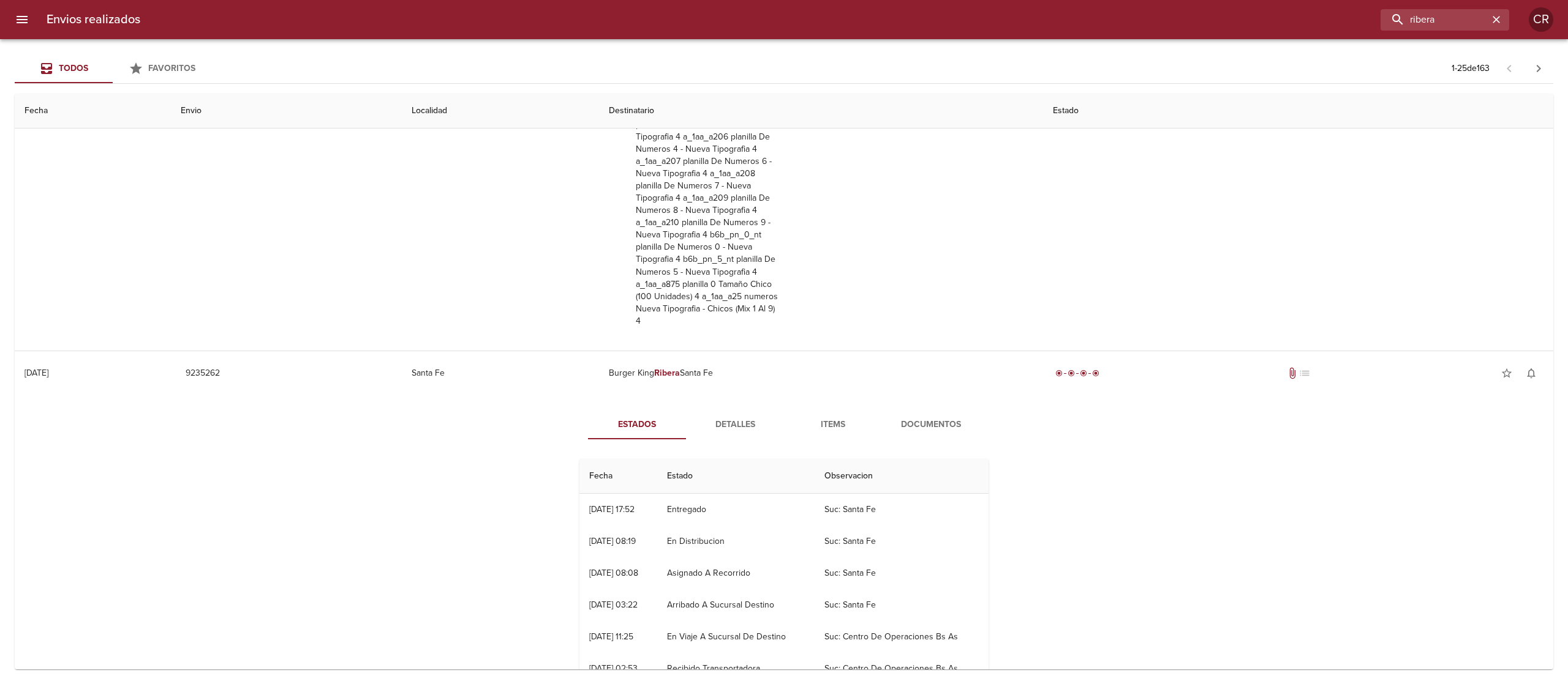
click at [693, 430] on span "Detalles" at bounding box center [735, 425] width 83 height 15
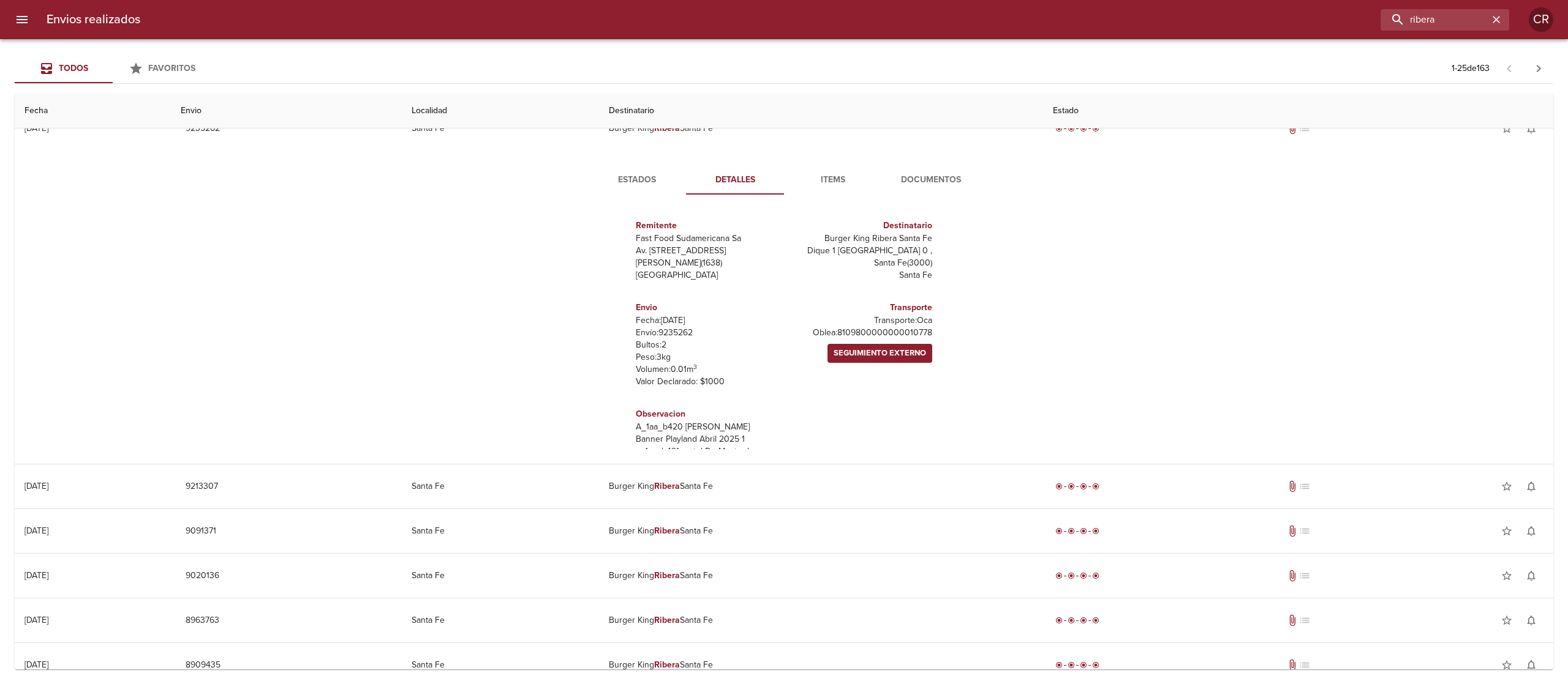
scroll to position [55, 0]
